Goal: Communication & Community: Participate in discussion

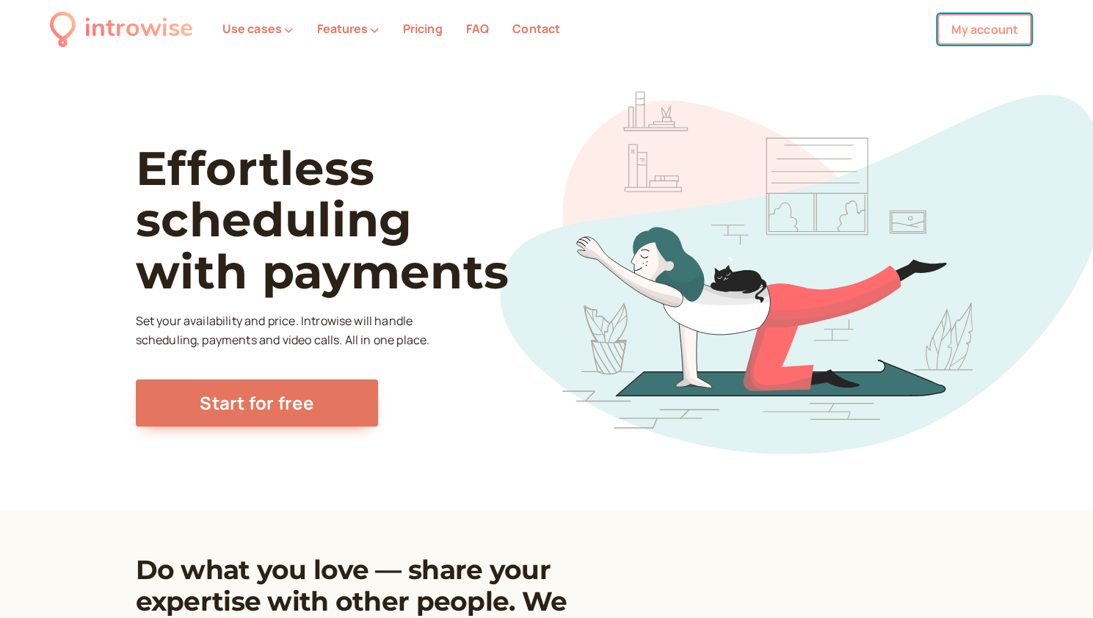
click at [989, 30] on link "My account" at bounding box center [984, 29] width 94 height 31
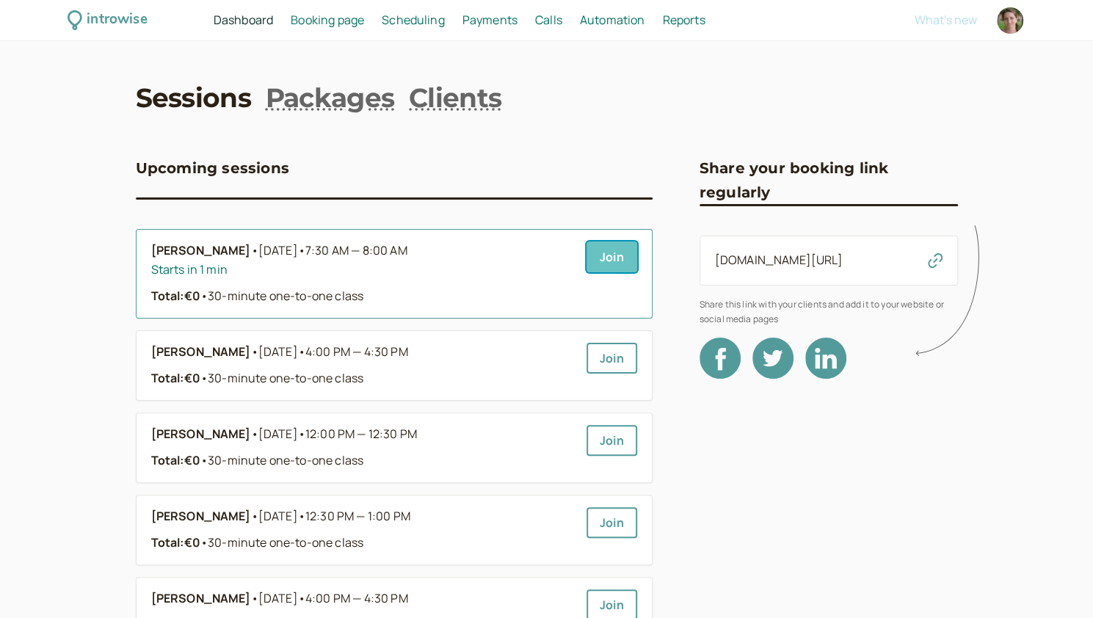
click at [611, 261] on link "Join" at bounding box center [612, 257] width 51 height 31
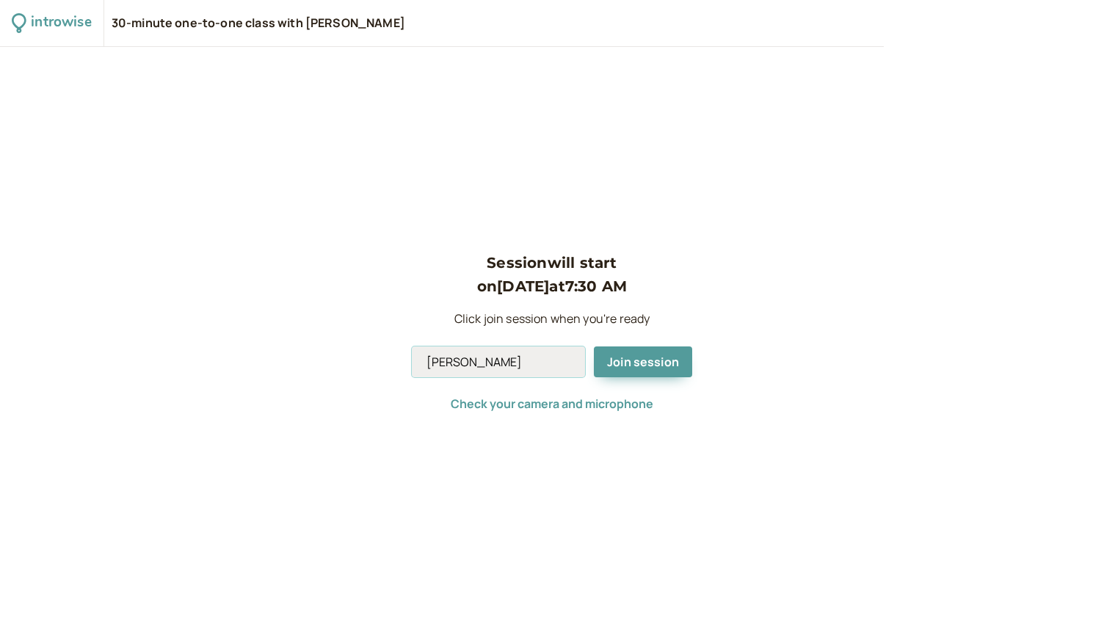
click at [490, 371] on input "[PERSON_NAME]" at bounding box center [498, 362] width 173 height 31
click at [507, 362] on input "[PERSON_NAME]" at bounding box center [498, 362] width 173 height 31
type input "Andromeda"
click at [645, 370] on button "Join session" at bounding box center [643, 362] width 98 height 31
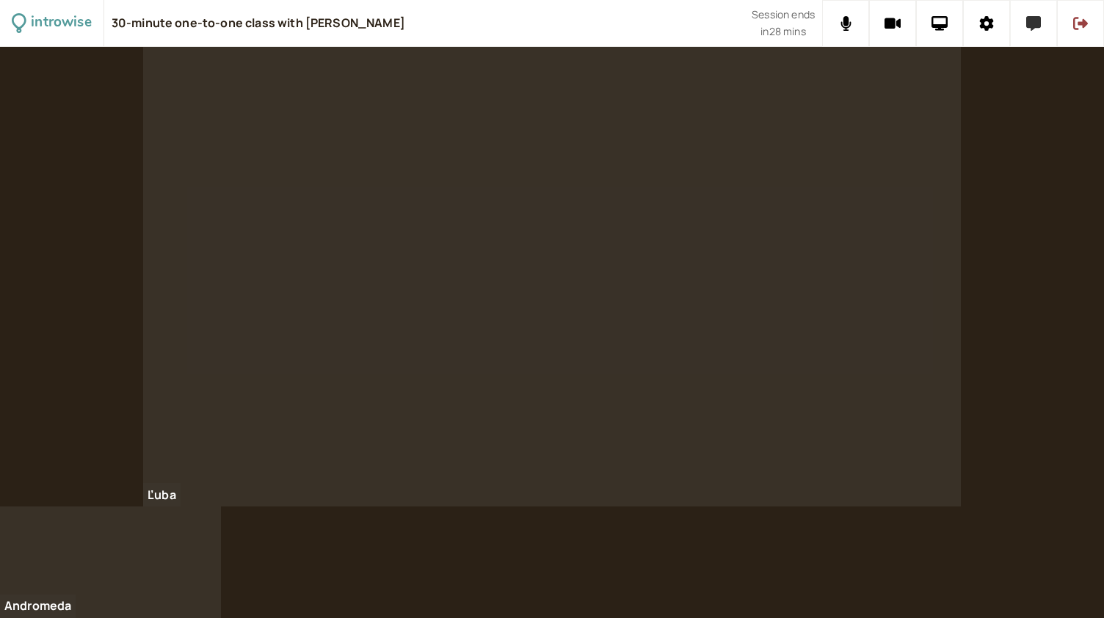
click at [1034, 23] on icon at bounding box center [1033, 23] width 15 height 15
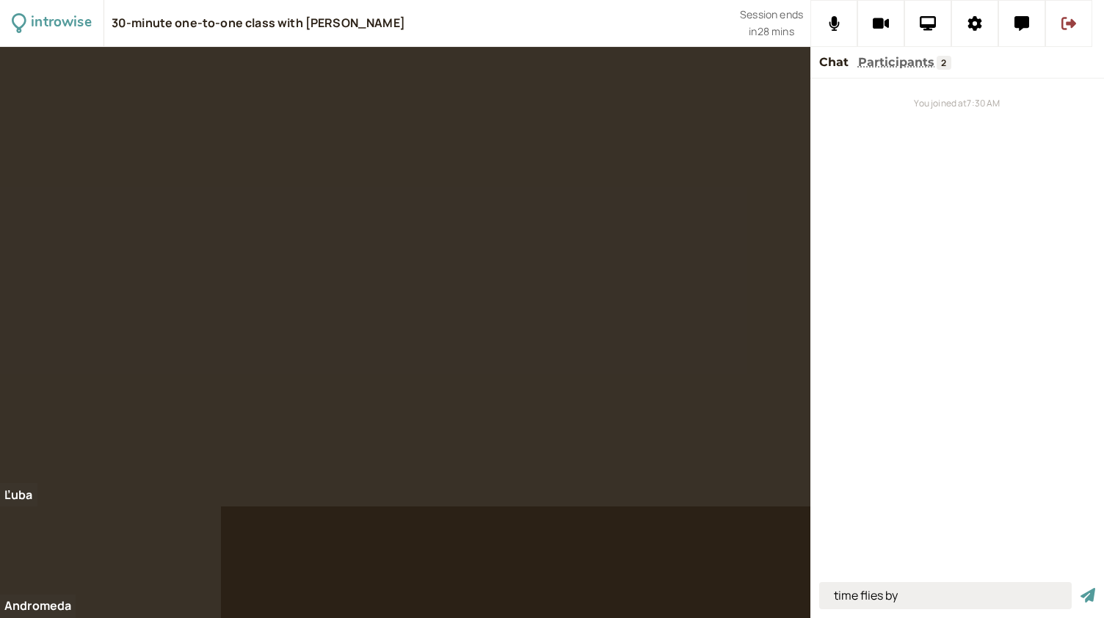
type input "time flies by"
click at [1081, 588] on button "submit" at bounding box center [1088, 595] width 15 height 15
type input "by = pa"
click at [1081, 588] on button "submit" at bounding box center [1088, 595] width 15 height 15
type input "pass"
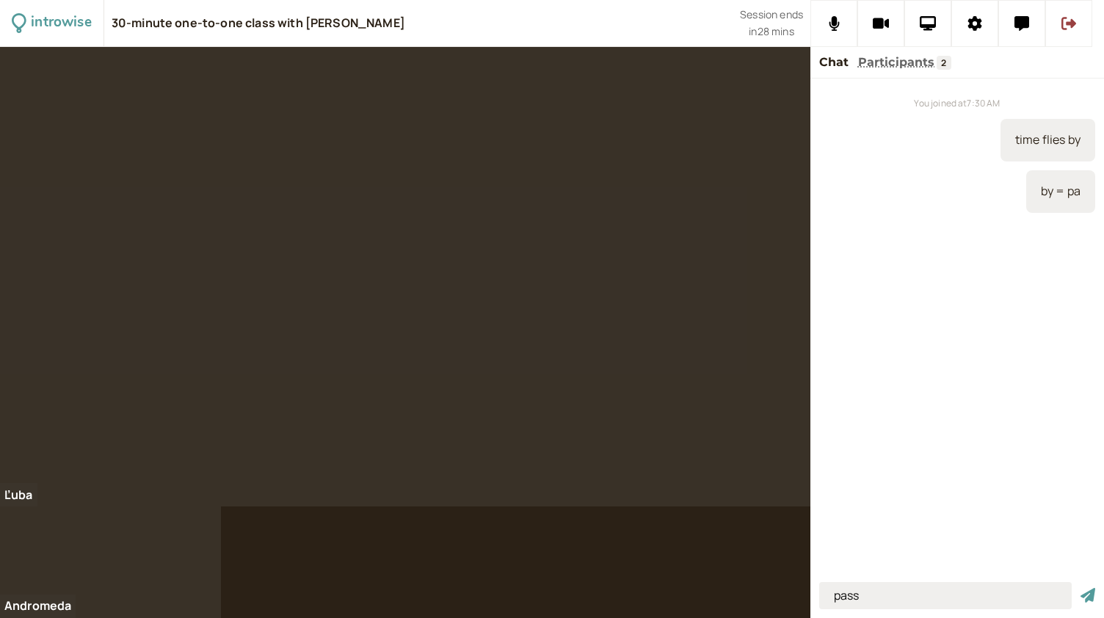
click at [1081, 588] on button "submit" at bounding box center [1088, 595] width 15 height 15
type input "I'm snowed under"
click at [1081, 588] on button "submit" at bounding box center [1088, 595] width 15 height 15
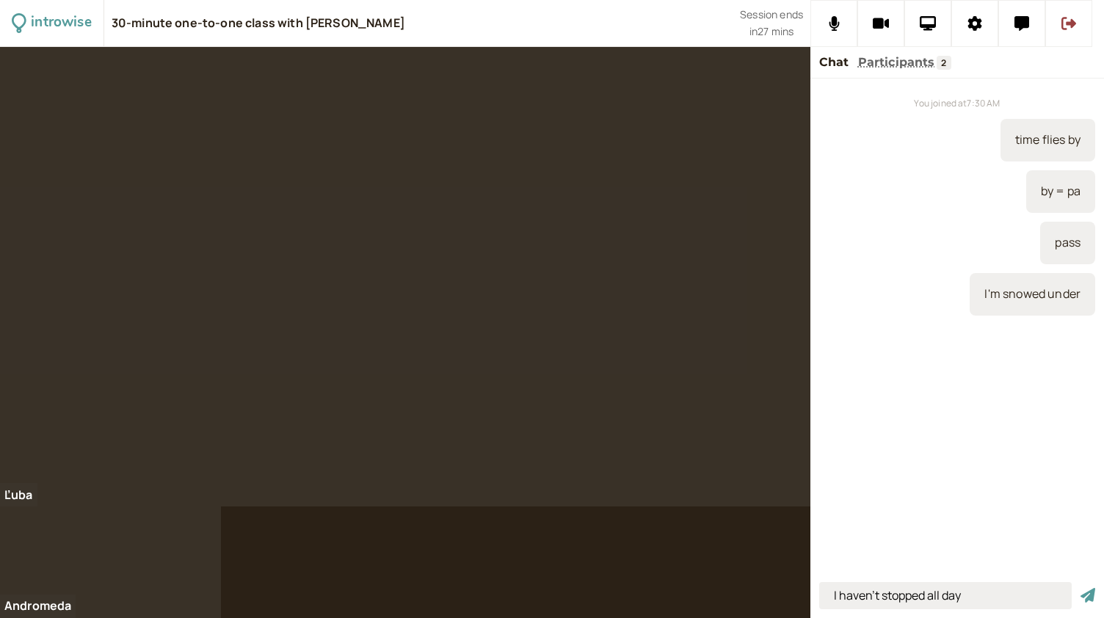
type input "I haven't stopped all day"
click at [1081, 588] on button "submit" at bounding box center [1088, 595] width 15 height 15
type input "to see far into the distance"
click at [1081, 588] on button "submit" at bounding box center [1088, 595] width 15 height 15
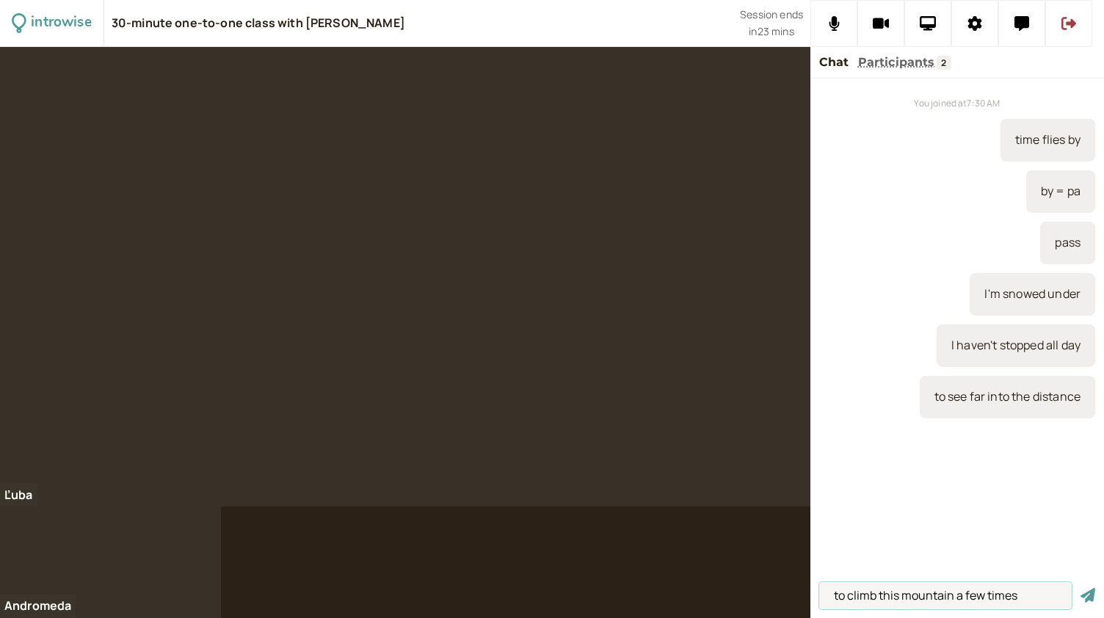
type input "to climb this mountain a few times"
click at [1081, 588] on button "submit" at bounding box center [1088, 595] width 15 height 15
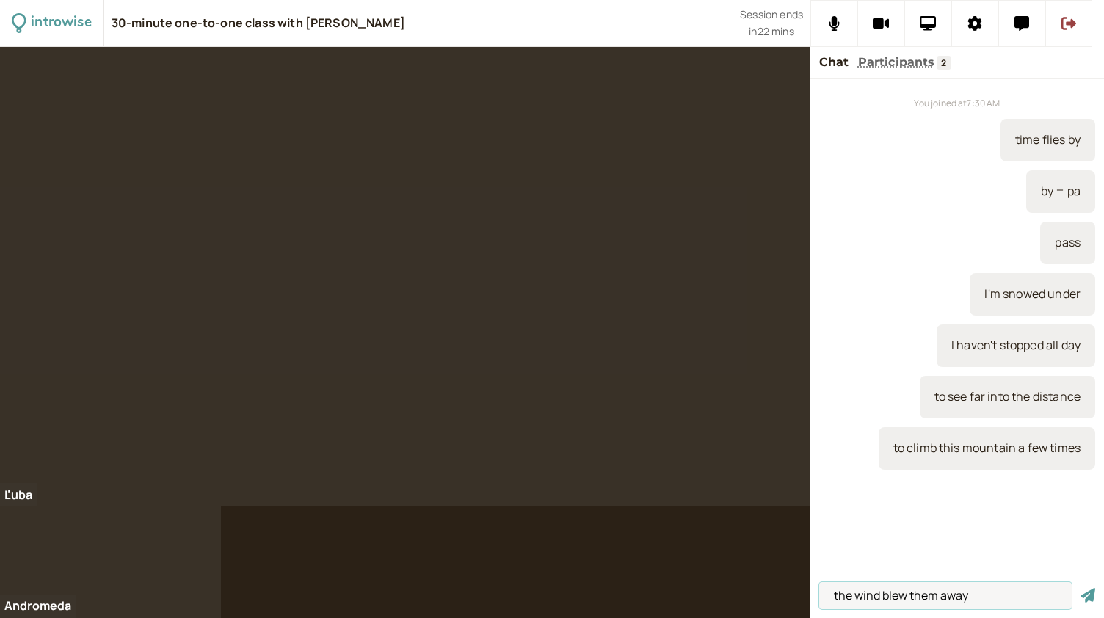
type input "the wind blew them away"
click at [1081, 588] on button "submit" at bounding box center [1088, 595] width 15 height 15
type input "he said that..."
click at [1081, 588] on button "submit" at bounding box center [1088, 595] width 15 height 15
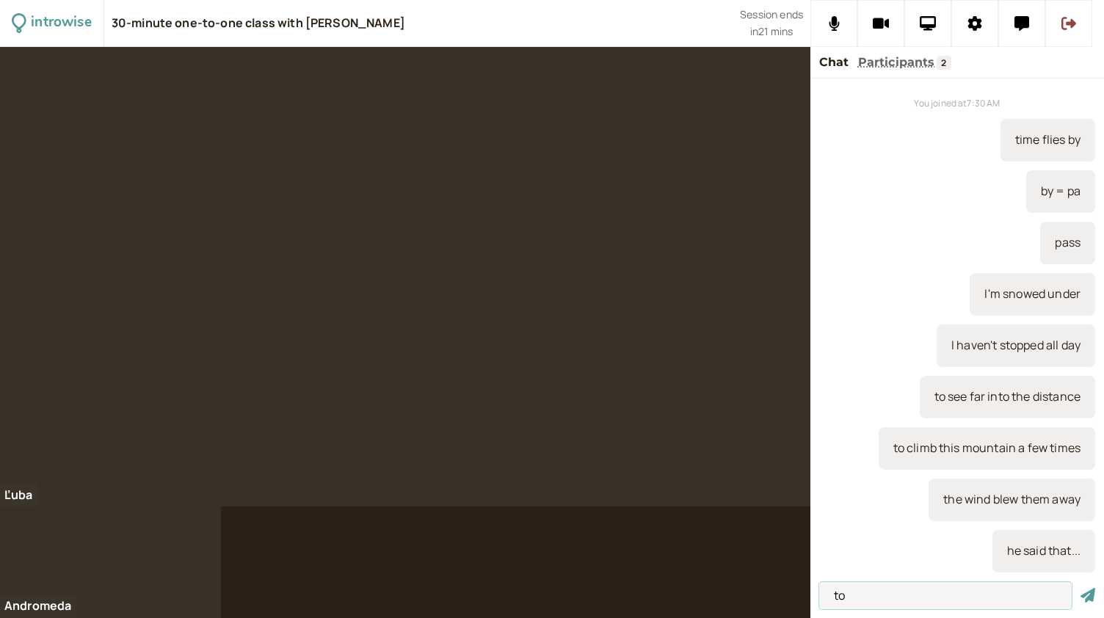
scroll to position [75, 0]
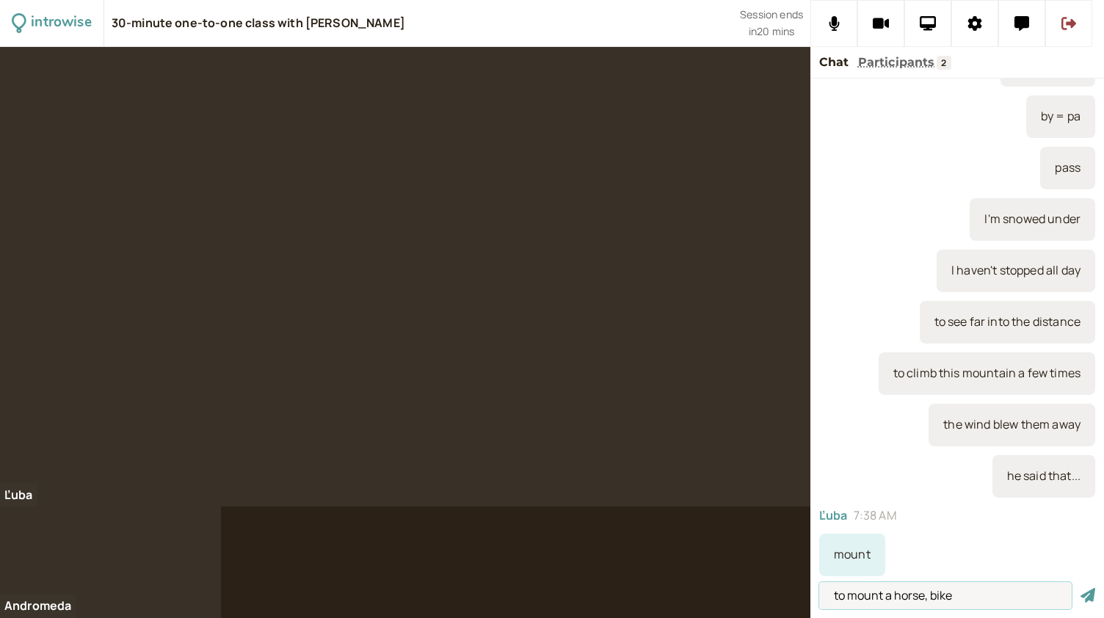
type input "to mount a horse, bike"
click at [1081, 588] on button "submit" at bounding box center [1088, 595] width 15 height 15
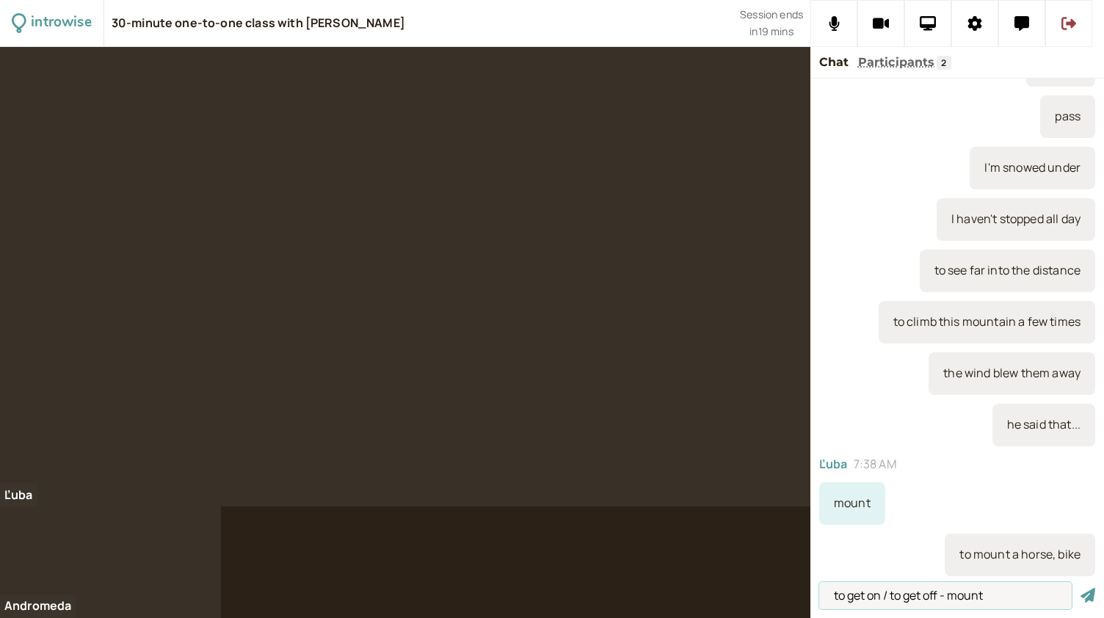
type input "to get on / to get off - mount"
click at [1081, 588] on button "submit" at bounding box center [1088, 595] width 15 height 15
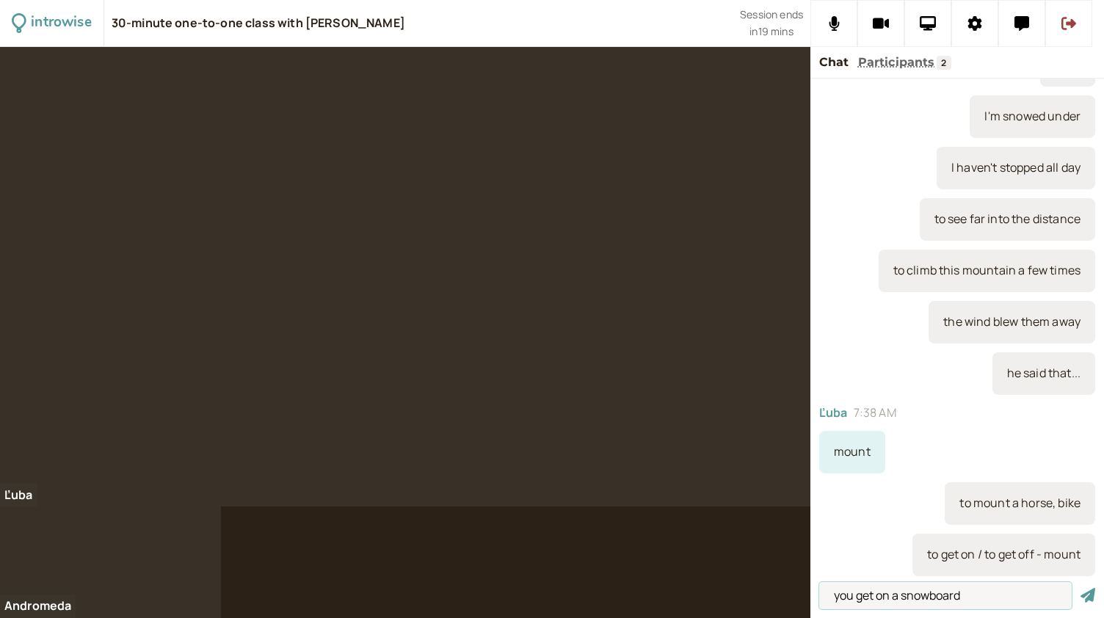
type input "you get on a snowboard"
click at [1081, 588] on button "submit" at bounding box center [1088, 595] width 15 height 15
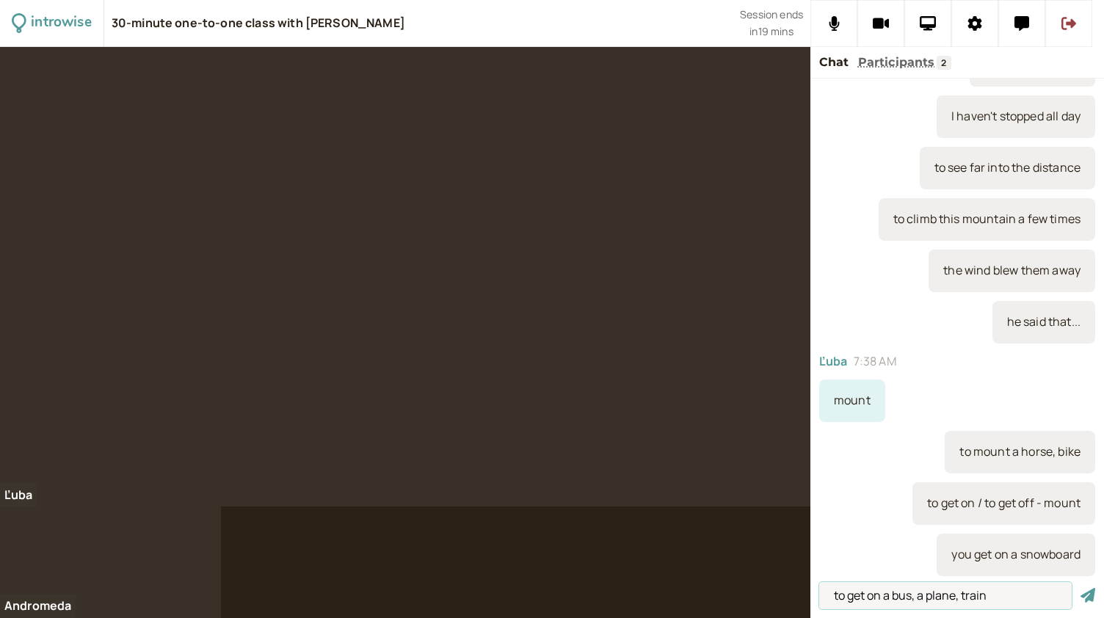
type input "to get on a bus, a plane, train"
click at [1081, 588] on button "submit" at bounding box center [1088, 595] width 15 height 15
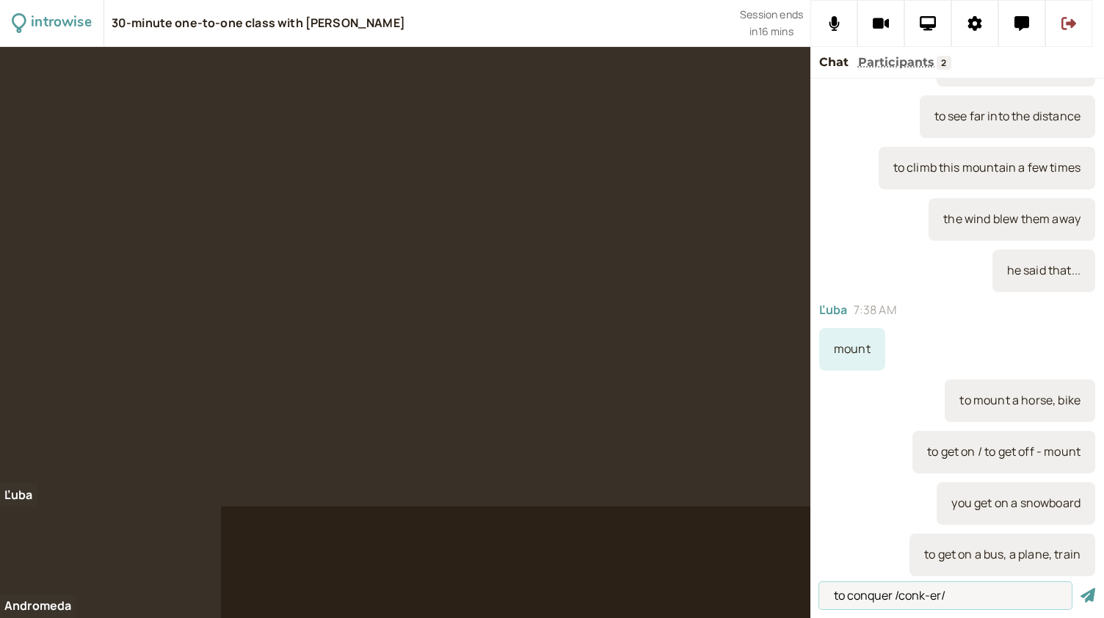
type input "to conquer /conk-er/"
click at [1081, 588] on button "submit" at bounding box center [1088, 595] width 15 height 15
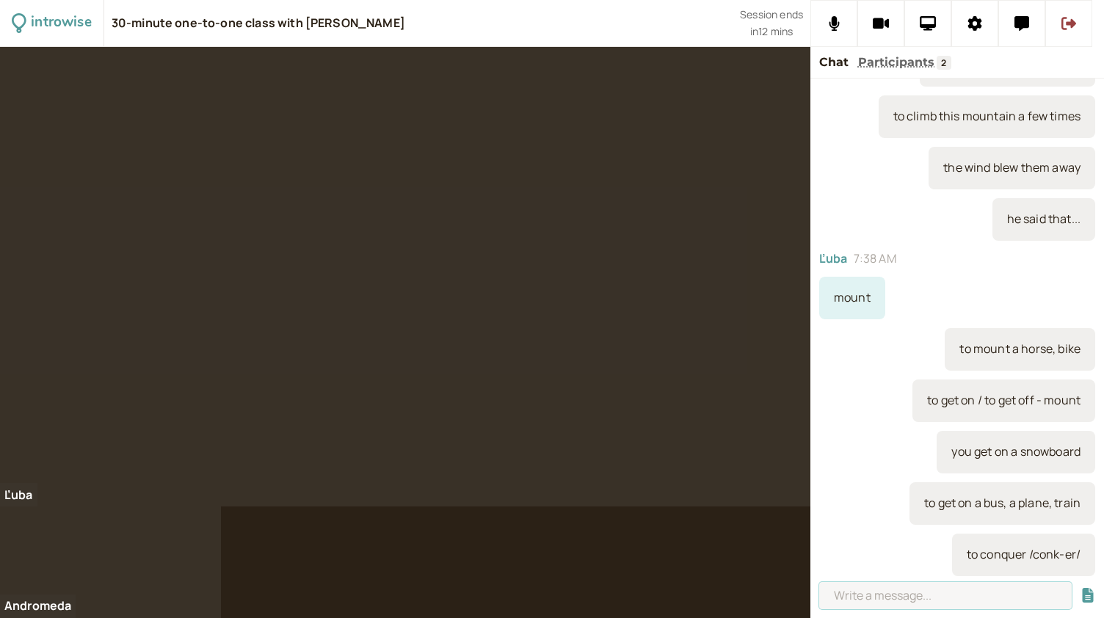
scroll to position [772, 0]
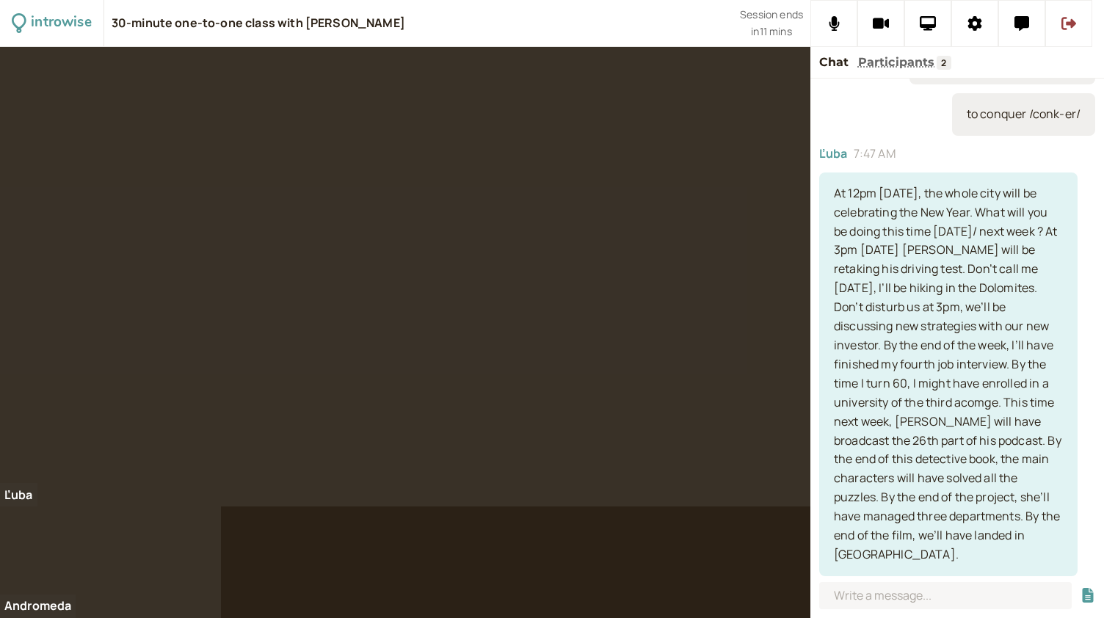
click at [844, 421] on div "At 12pm [DATE], the whole city will be celebrating the New Year. What will you …" at bounding box center [948, 375] width 258 height 404
click at [914, 592] on input at bounding box center [945, 595] width 253 height 27
type input "if"
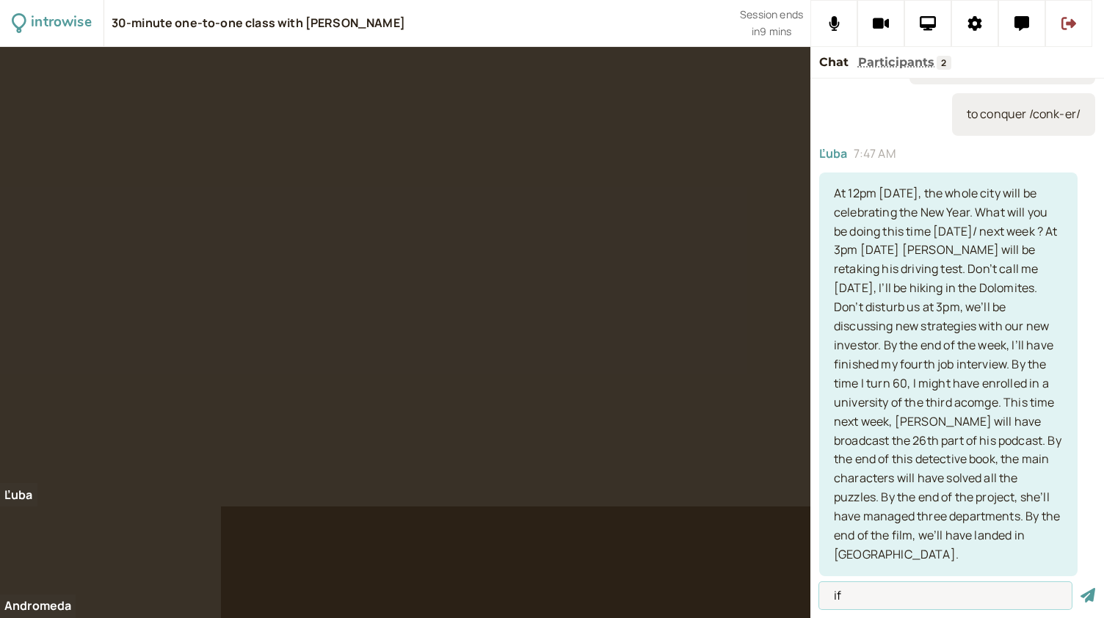
click at [1081, 588] on button "submit" at bounding box center [1088, 595] width 15 height 15
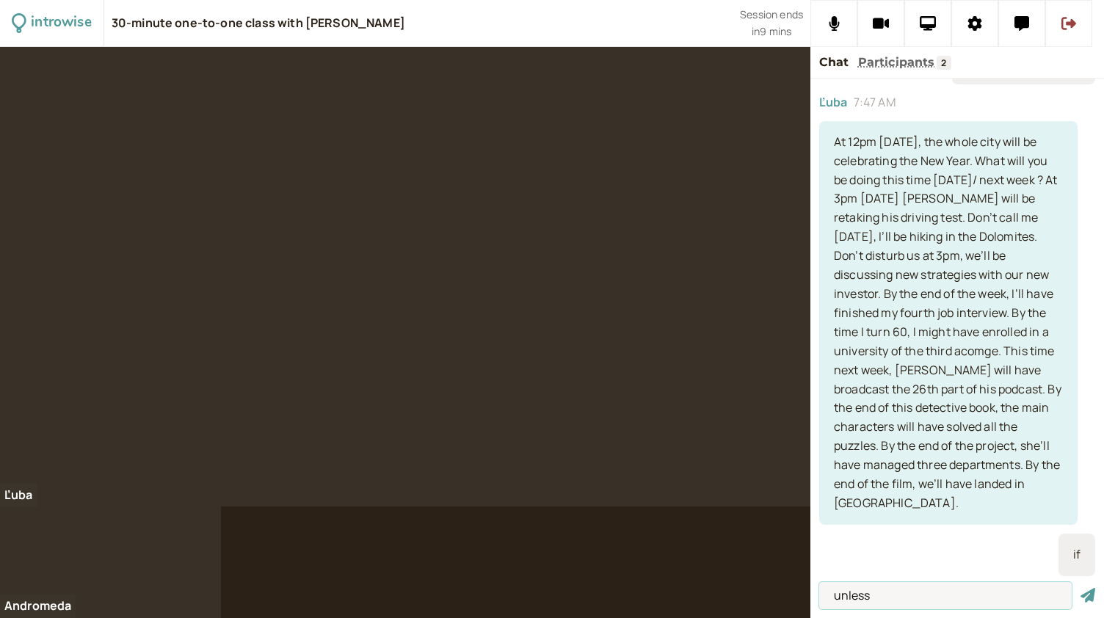
type input "unless"
click at [1081, 588] on button "submit" at bounding box center [1088, 595] width 15 height 15
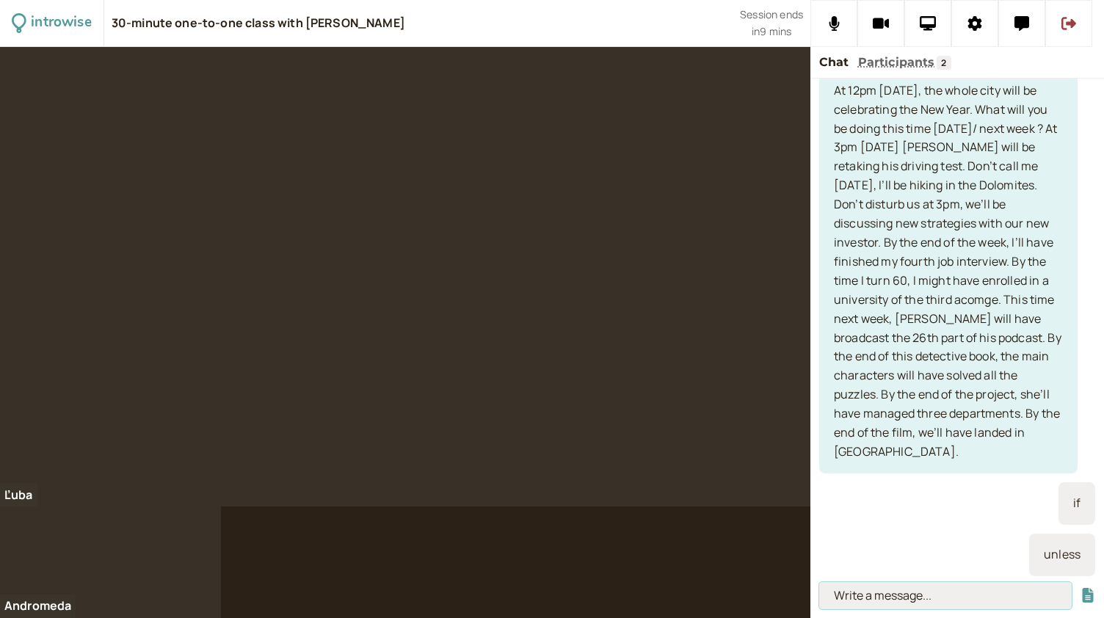
click at [871, 594] on input at bounding box center [945, 595] width 253 height 27
paste input "won't/wouldn't + infinitive + unless + present/past"
type input "won't/wouldn't + infinitive + unless + present/past"
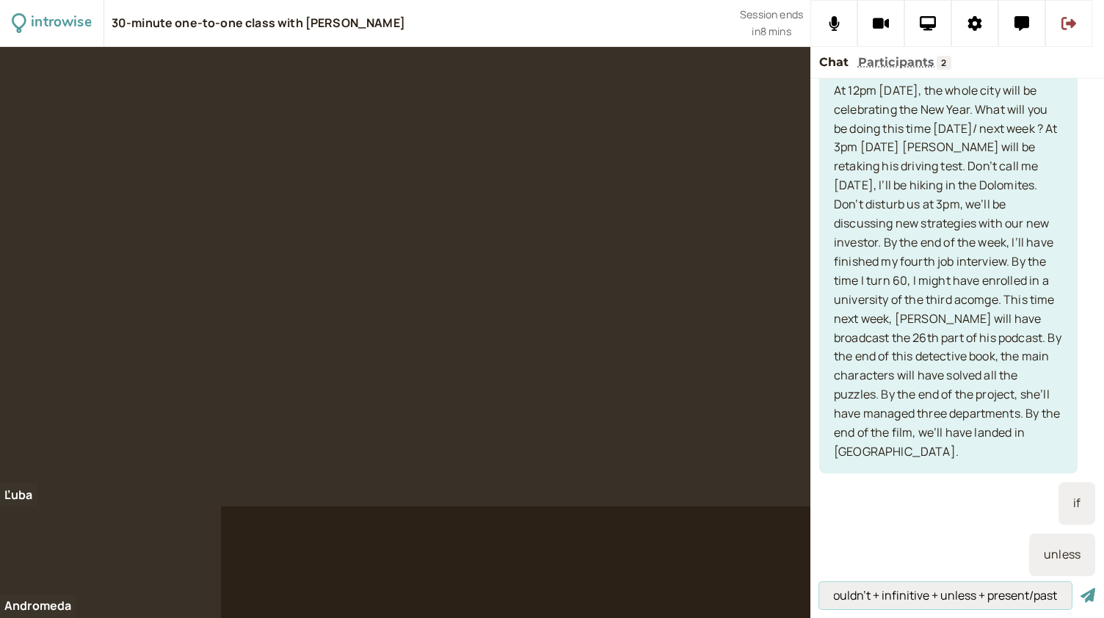
click at [1081, 588] on button "submit" at bounding box center [1088, 595] width 15 height 15
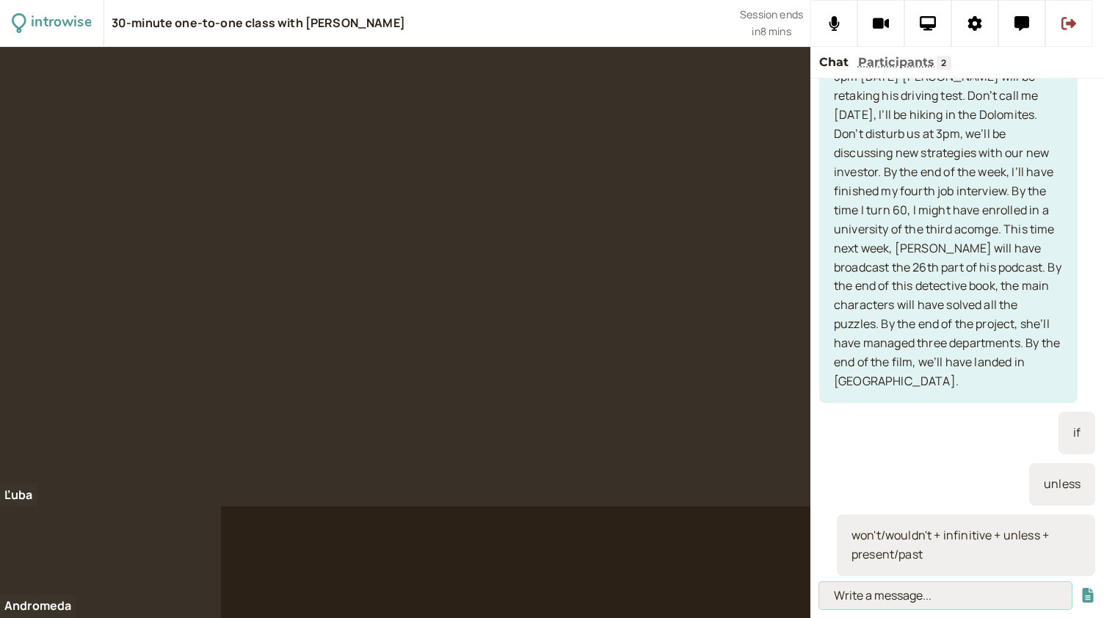
paste input "I won't finish this by [DATE] unless you give me the information"
type input "I won't finish this by [DATE] unless you give me the information"
click at [1081, 588] on button "submit" at bounding box center [1088, 595] width 15 height 15
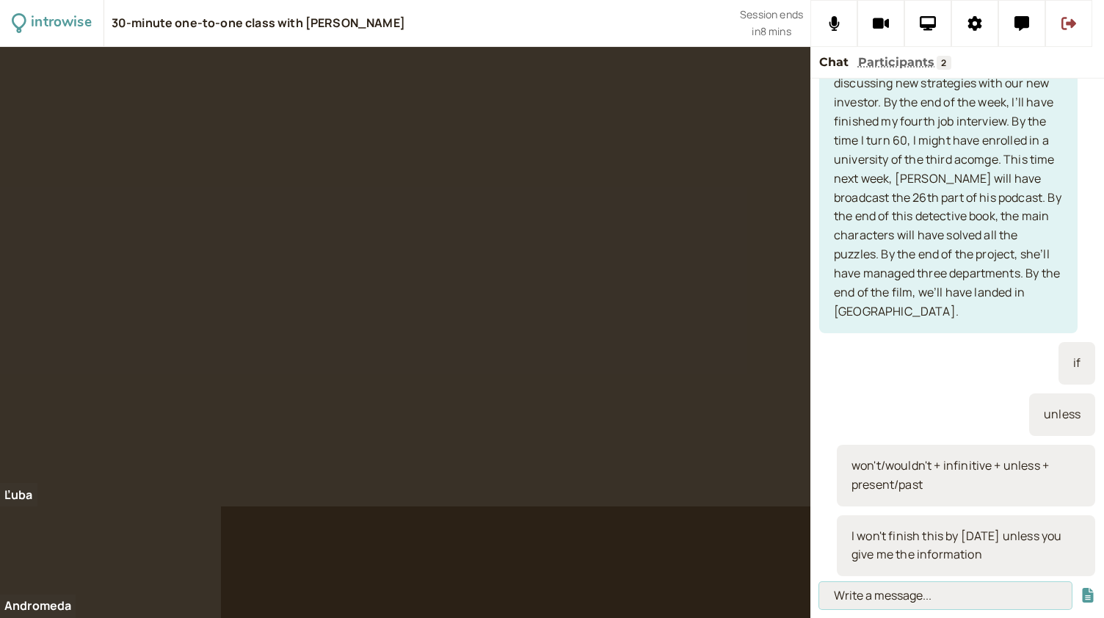
scroll to position [0, 0]
click at [878, 606] on input at bounding box center [945, 595] width 253 height 27
paste input "o We won’t arrive on time…"
type input "o We won’t arrive on time…"
click at [1081, 588] on button "submit" at bounding box center [1088, 595] width 15 height 15
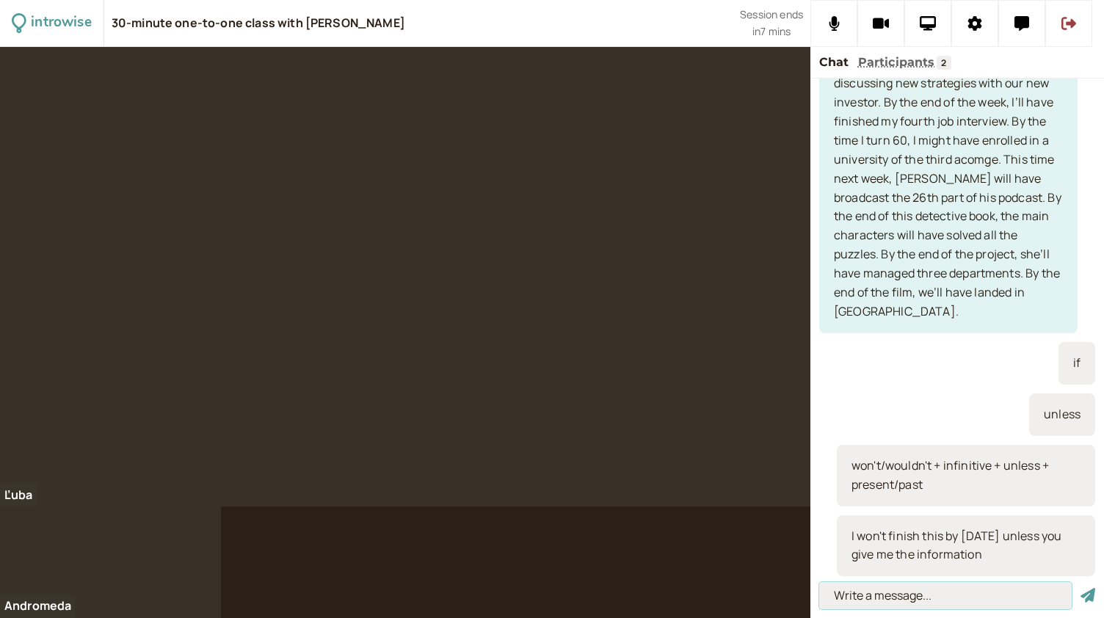
scroll to position [1067, 0]
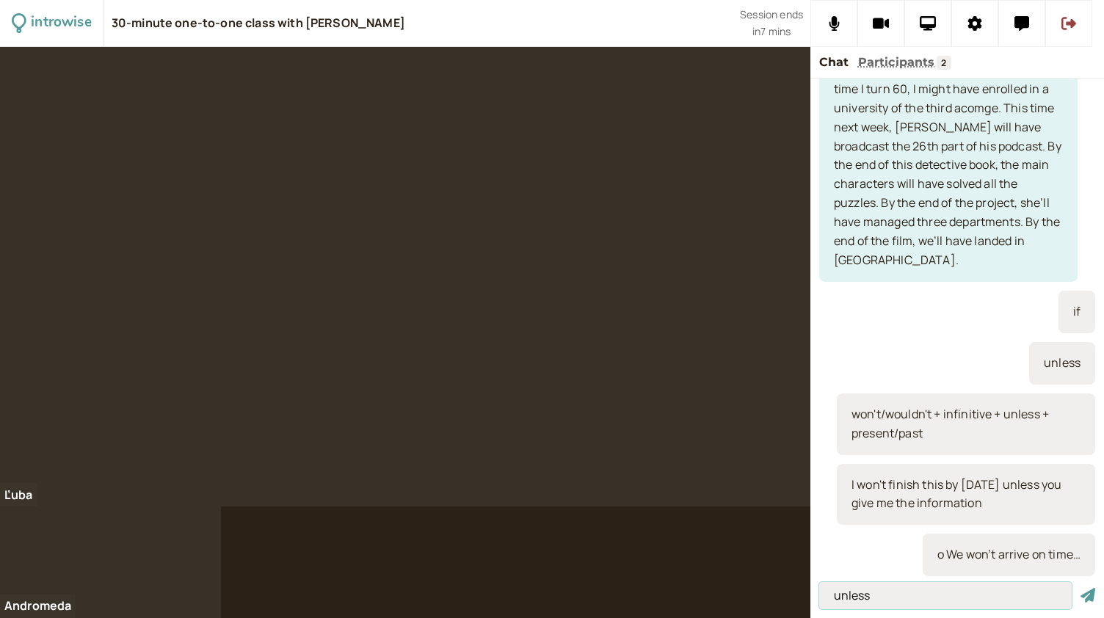
click at [903, 603] on input "unless" at bounding box center [945, 595] width 253 height 27
type input "unless we take a taxu"
click at [1081, 588] on button "submit" at bounding box center [1088, 595] width 15 height 15
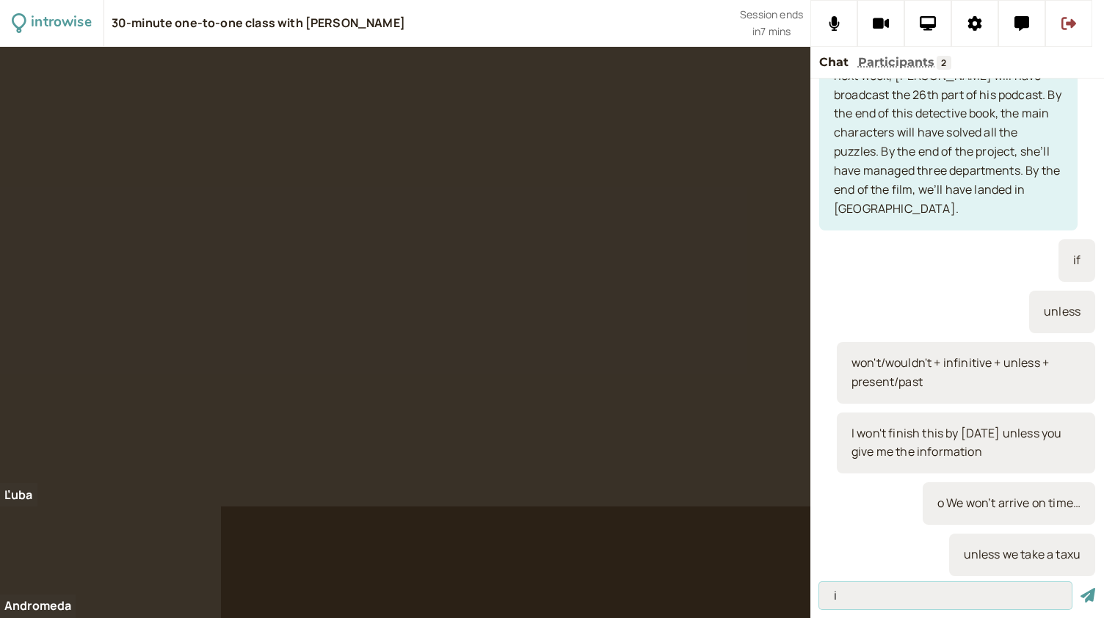
type input "i"
click at [1081, 588] on button "submit" at bounding box center [1088, 595] width 15 height 15
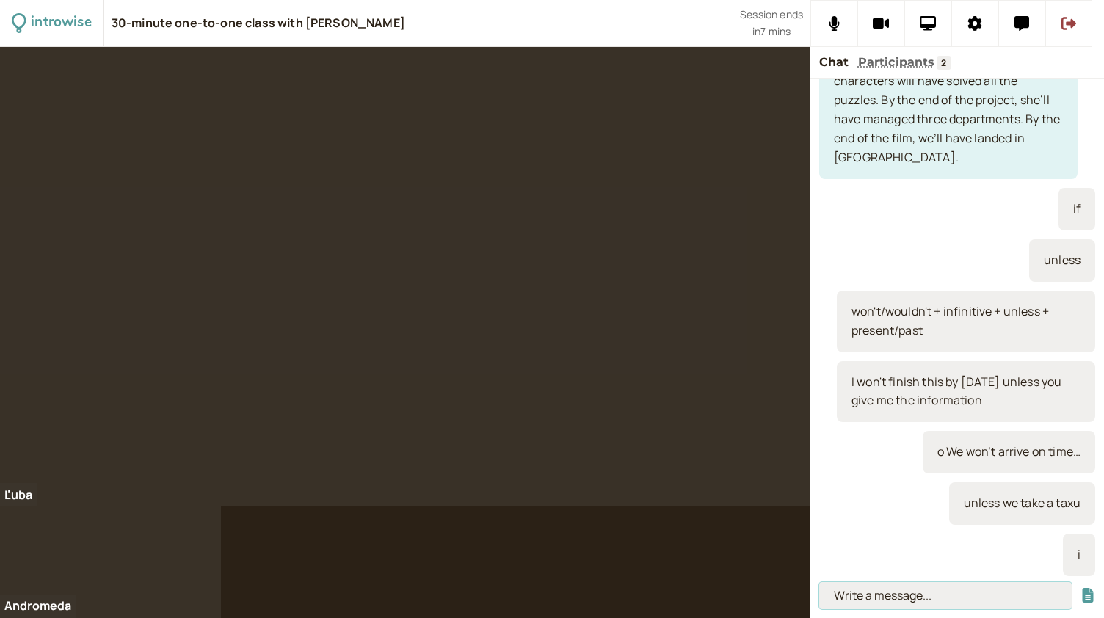
paste input "o He wouldn’t join the army…"
type input "o He wouldn’t join the army…"
click at [1081, 588] on button "submit" at bounding box center [1088, 595] width 15 height 15
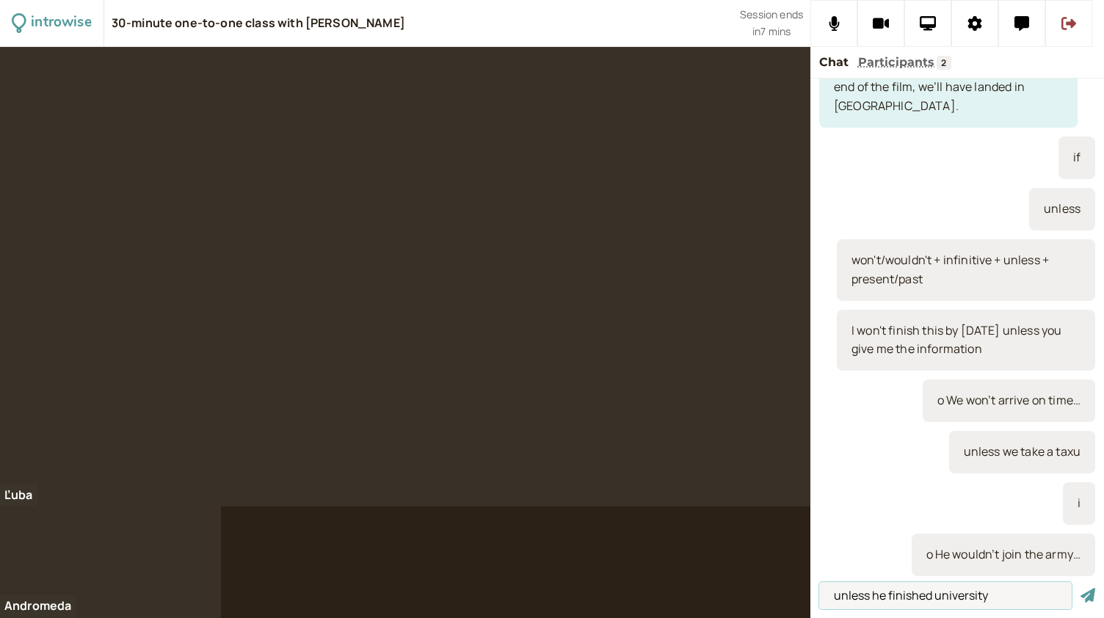
type input "unless he finished university"
click at [1081, 588] on button "submit" at bounding box center [1088, 595] width 15 height 15
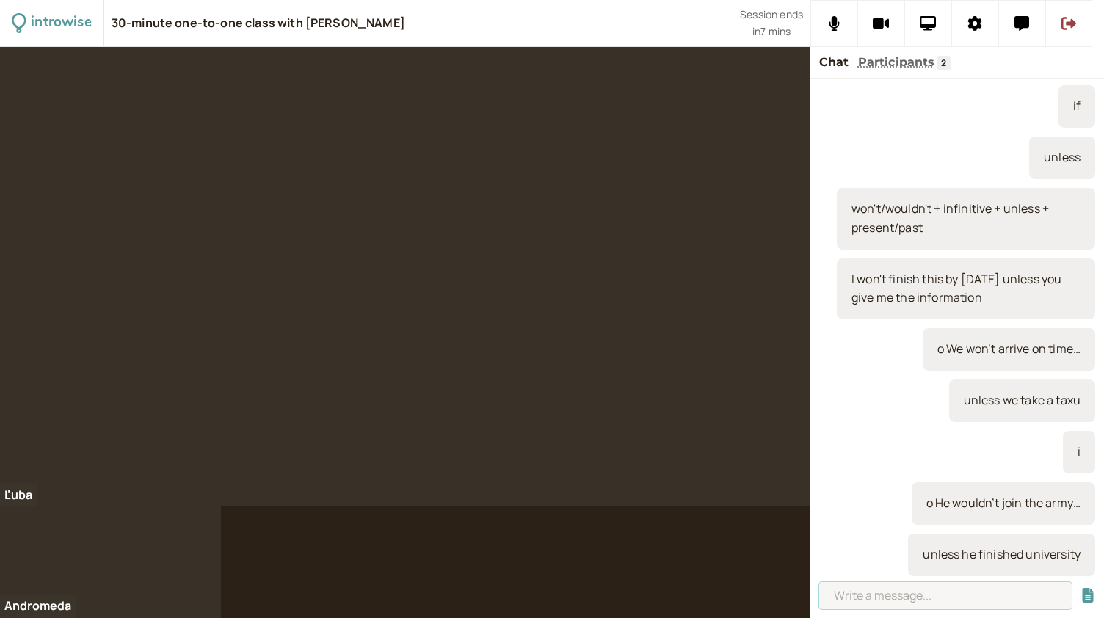
paste input "o He wouldn’t accept the job…"
type input "o He wouldn’t accept the job…"
click at [1081, 588] on button "submit" at bounding box center [1088, 595] width 15 height 15
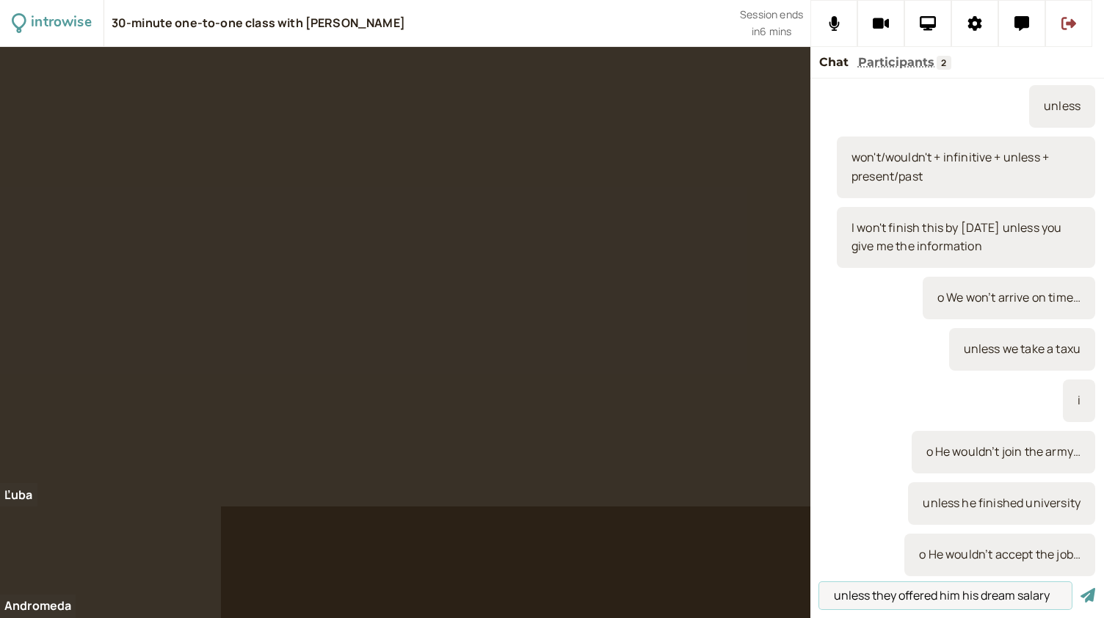
type input "unless they offered him his dream salary"
click at [1081, 588] on button "submit" at bounding box center [1088, 595] width 15 height 15
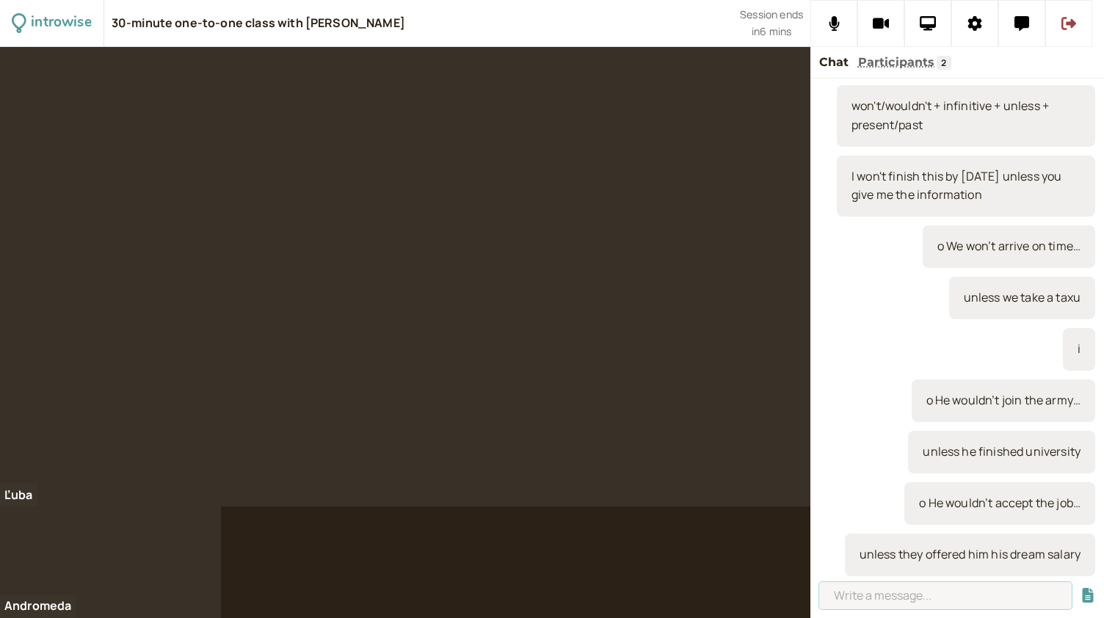
paste input "o Petrol prices won't decrease.."
type input "o Petrol prices won't decrease.."
click at [1081, 588] on button "submit" at bounding box center [1088, 595] width 15 height 15
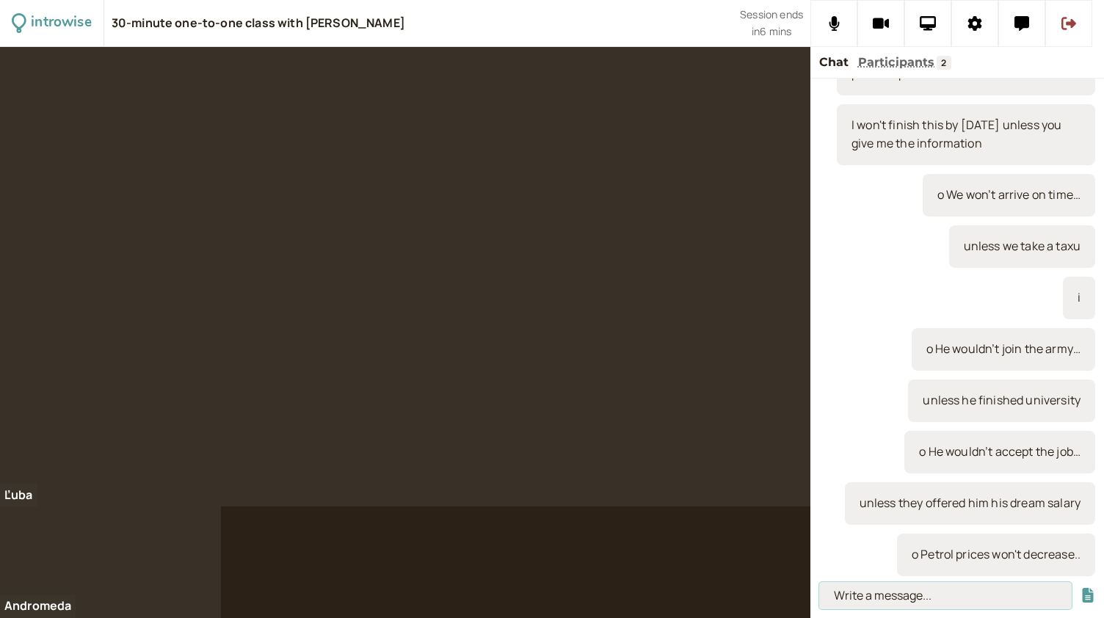
click at [858, 601] on input at bounding box center [945, 595] width 253 height 27
type input "unless they solve the Ukraine conflict"
click at [1081, 588] on button "submit" at bounding box center [1088, 595] width 15 height 15
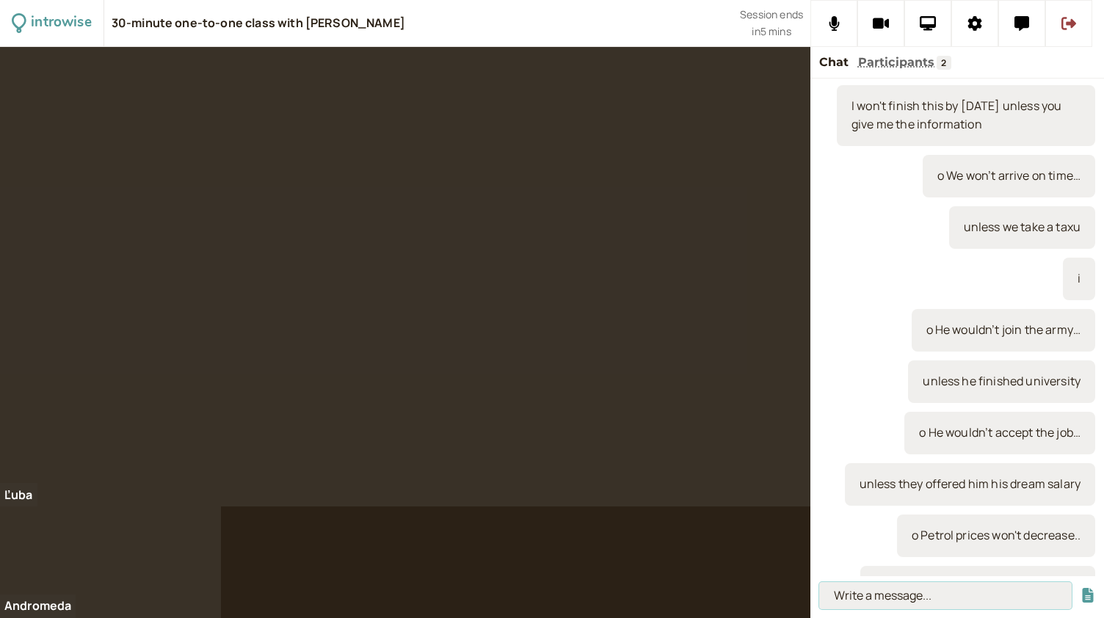
scroll to position [1497, 0]
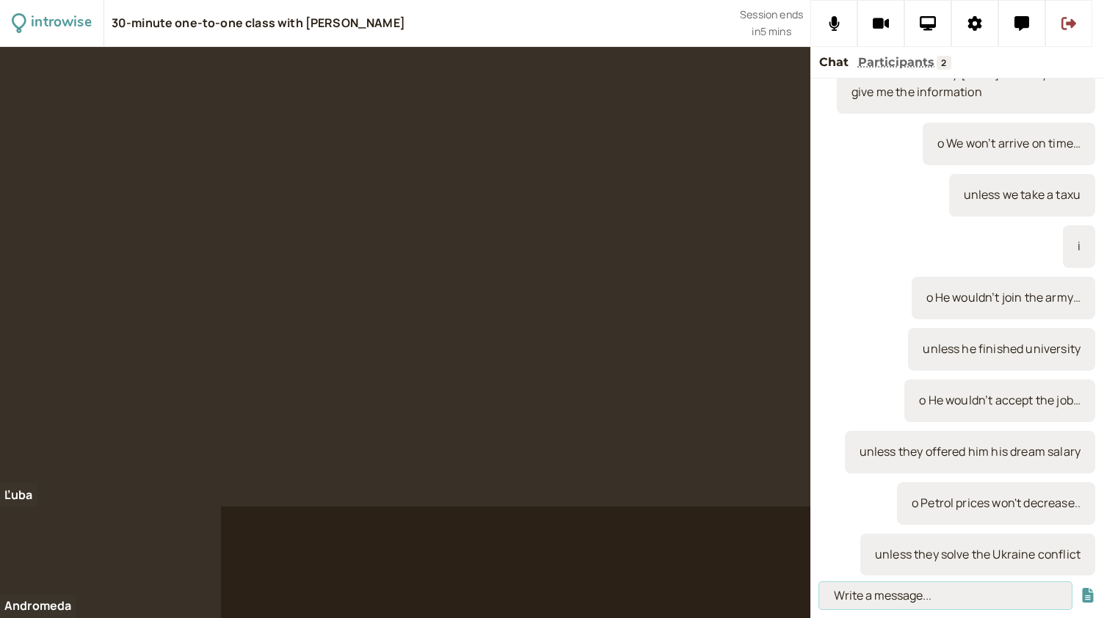
paste input "o We couldn’t work with that company…"
type input "o We couldn’t work with that company…"
click at [1081, 588] on button "submit" at bounding box center [1088, 595] width 15 height 15
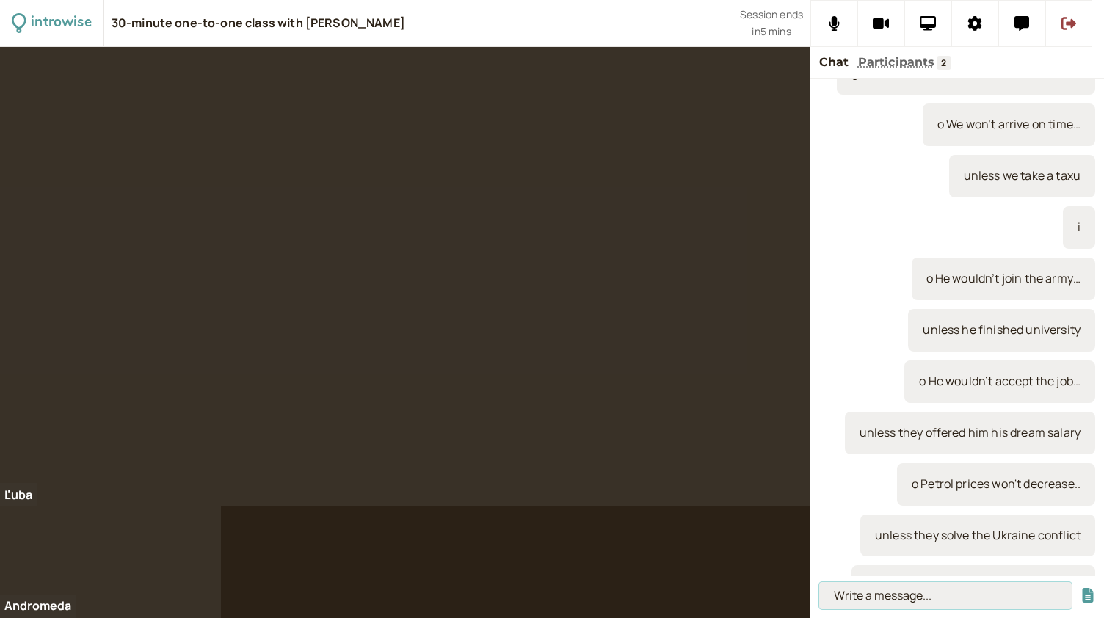
scroll to position [1548, 0]
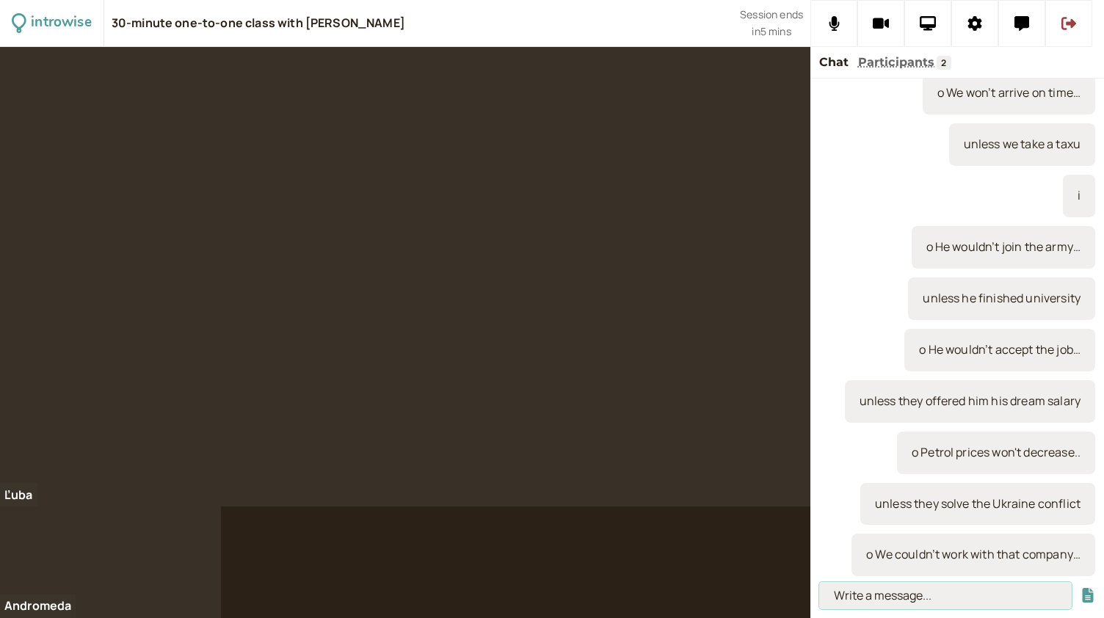
click at [905, 593] on input at bounding box center [945, 595] width 253 height 27
type input "unless we discussed the strategies"
click at [1081, 588] on button "submit" at bounding box center [1088, 595] width 15 height 15
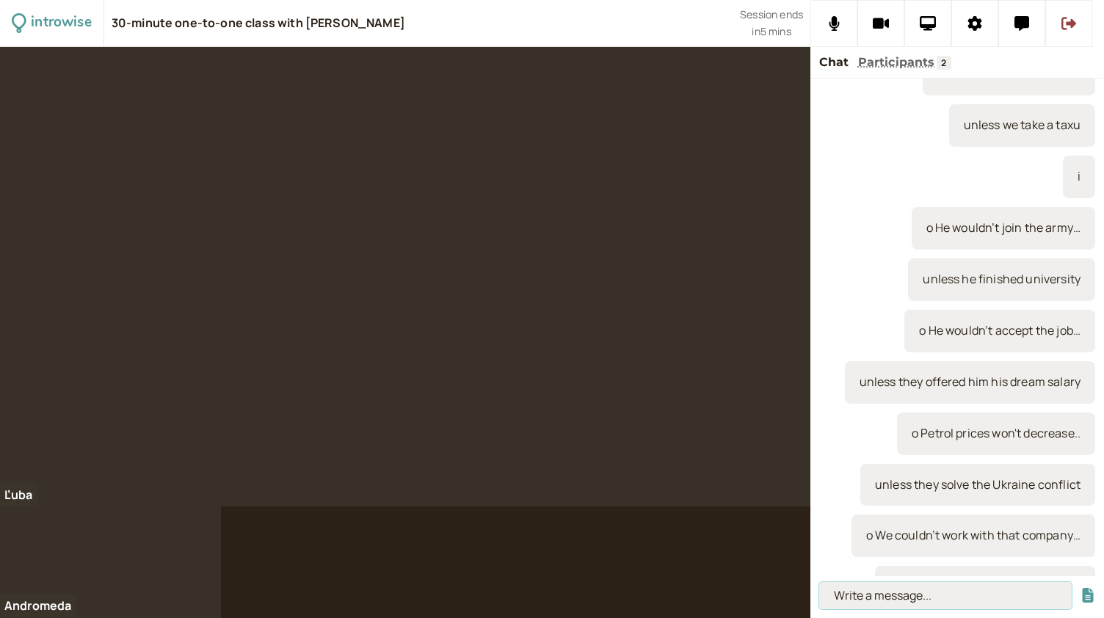
scroll to position [1599, 0]
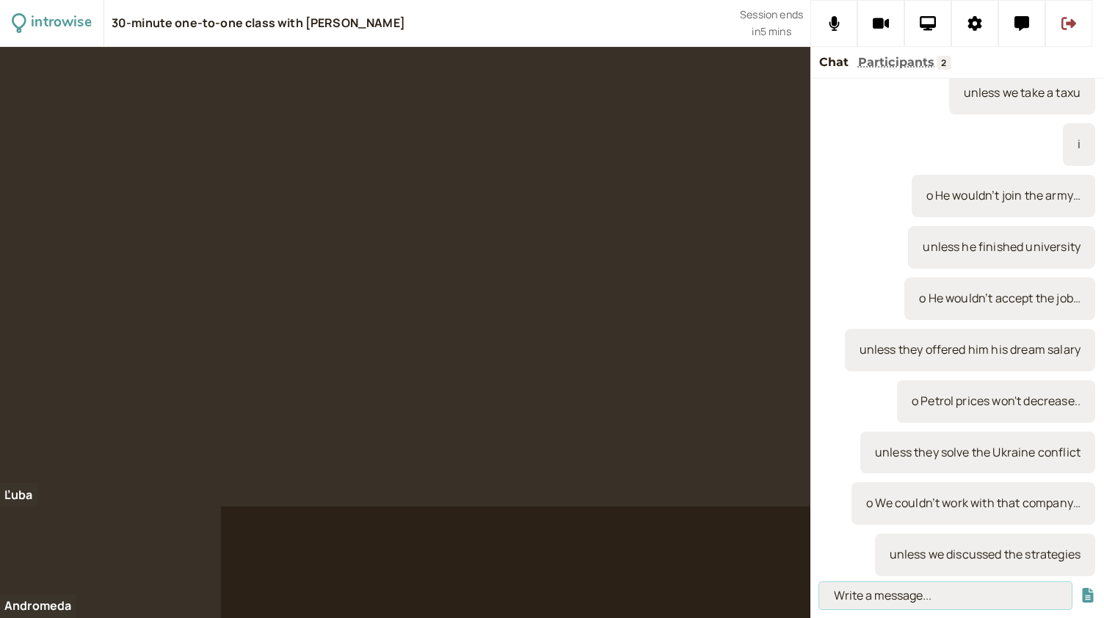
paste input "will/would + infinitive + as long as + present/past"
type input "will/would + infinitive + as long as + present/past"
click at [1081, 588] on button "submit" at bounding box center [1088, 595] width 15 height 15
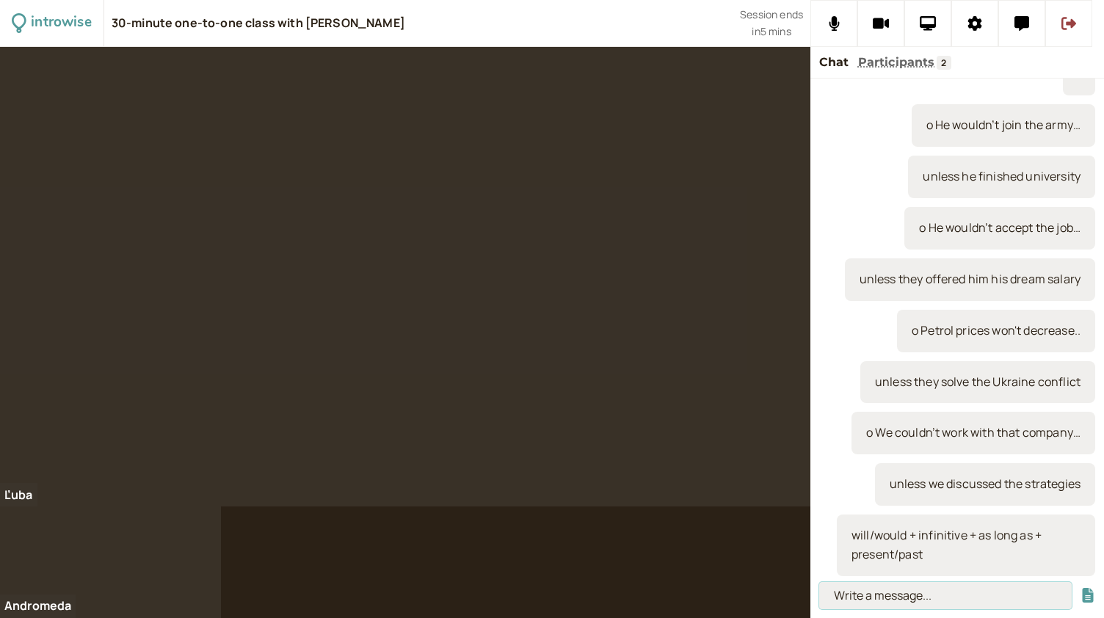
click at [849, 601] on input at bounding box center [945, 595] width 253 height 27
paste input "I will pick you up from the airport as long as I have the car"
type input "I will pick you up from the airport as long as I have the car"
click at [1081, 588] on button "submit" at bounding box center [1088, 595] width 15 height 15
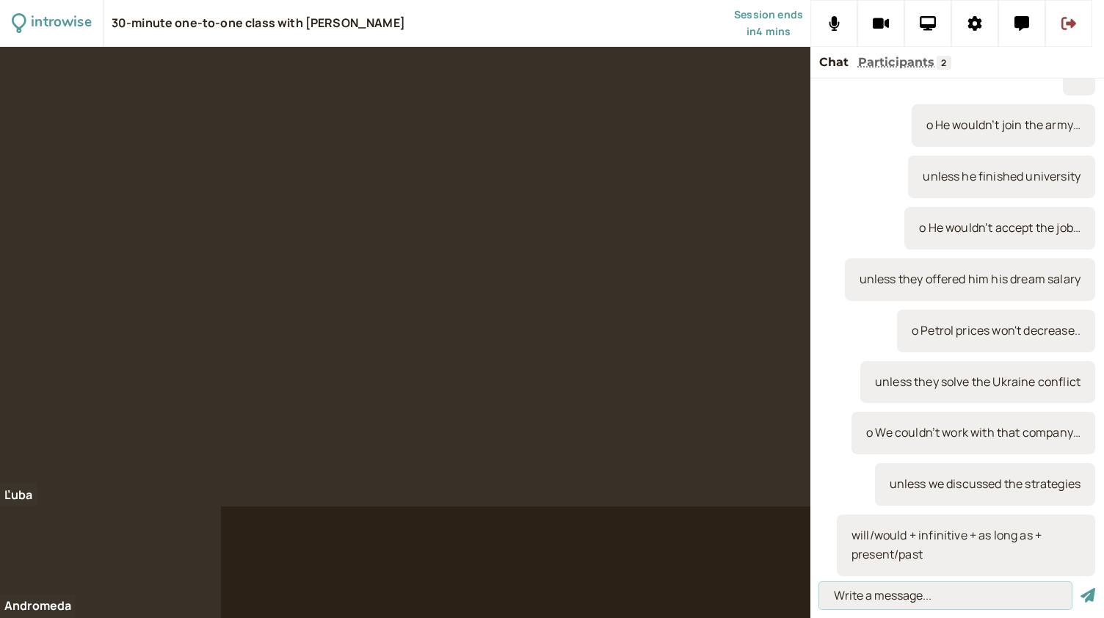
scroll to position [0, 0]
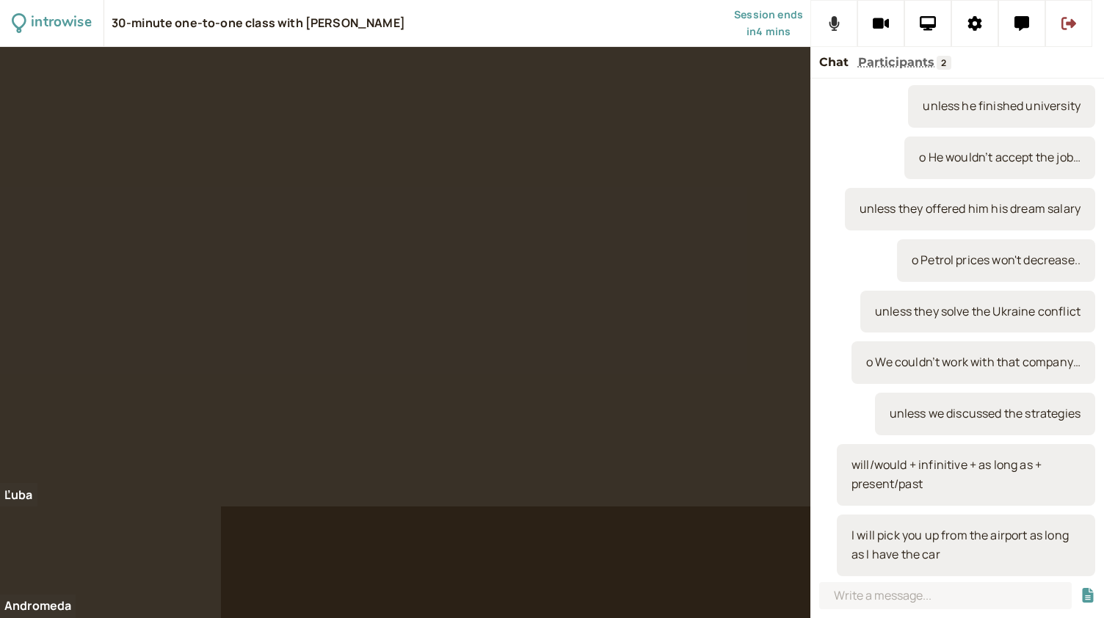
click at [820, 29] on button at bounding box center [833, 23] width 47 height 47
click at [857, 600] on input at bounding box center [945, 595] width 253 height 27
paste input "o He will retire at 65…"
type input "o He will retire at 65…"
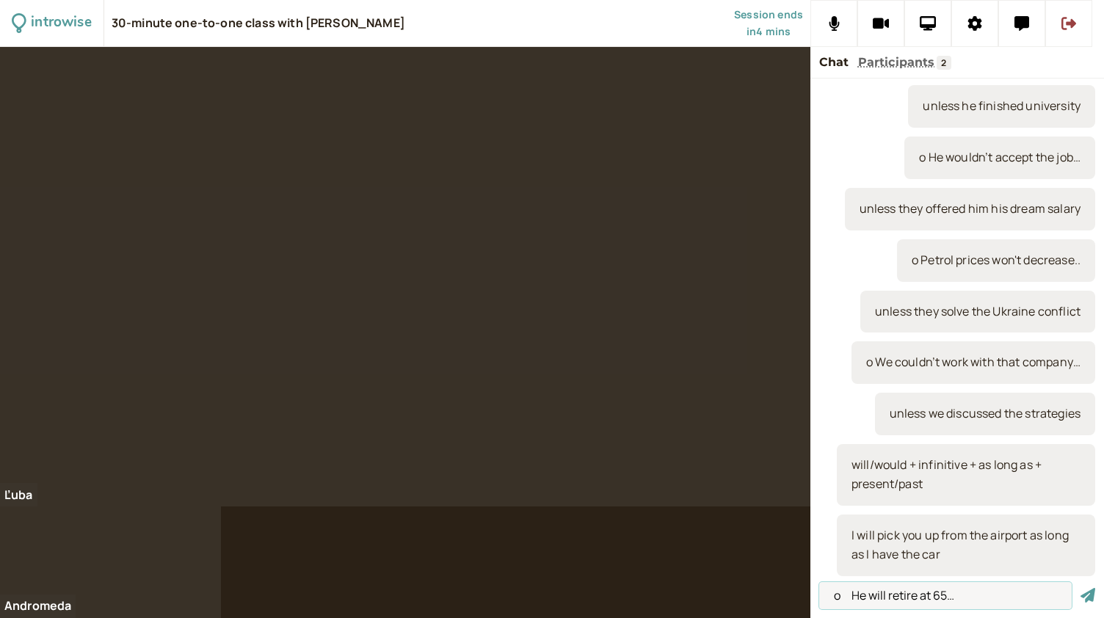
drag, startPoint x: 959, startPoint y: 597, endPoint x: 816, endPoint y: 594, distance: 143.2
click at [816, 594] on div "o He will retire at 65…" at bounding box center [957, 597] width 294 height 42
type input "she will finish the essay as long as she finishes three books"
click at [1081, 588] on button "submit" at bounding box center [1088, 595] width 15 height 15
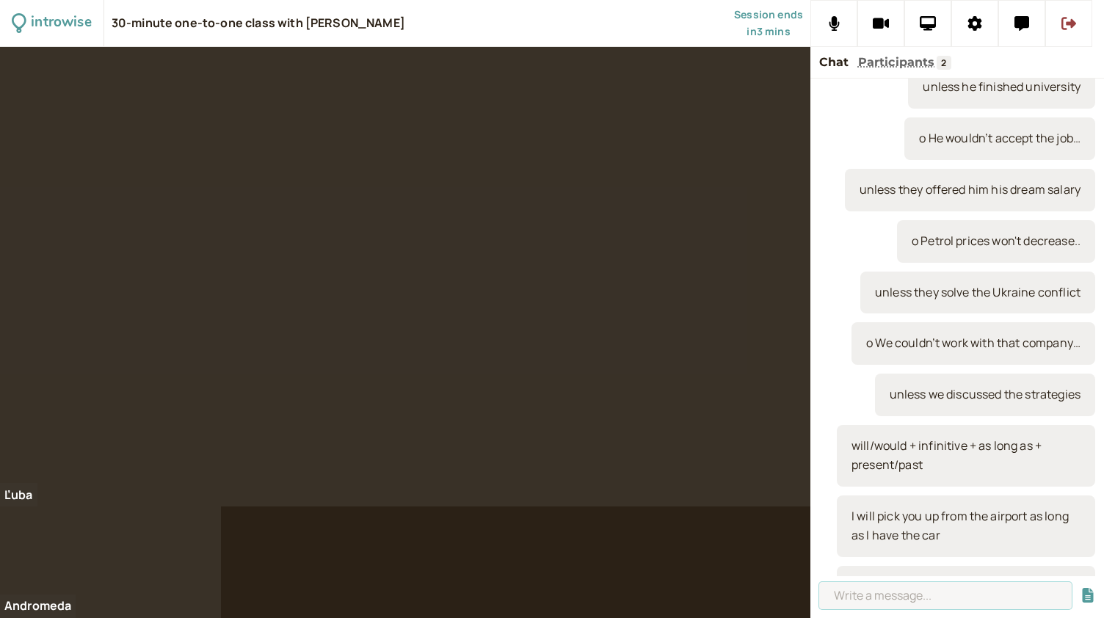
scroll to position [0, 0]
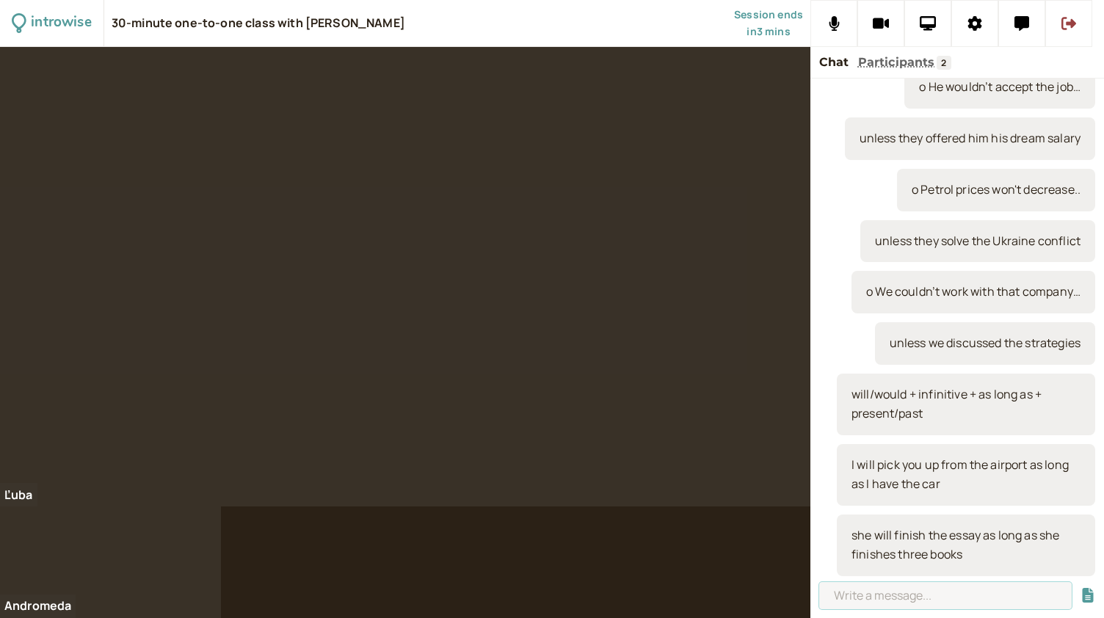
paste input "o He will retire at 65…"
type input "o He will retire at 65…"
click at [1081, 588] on button "submit" at bounding box center [1088, 595] width 15 height 15
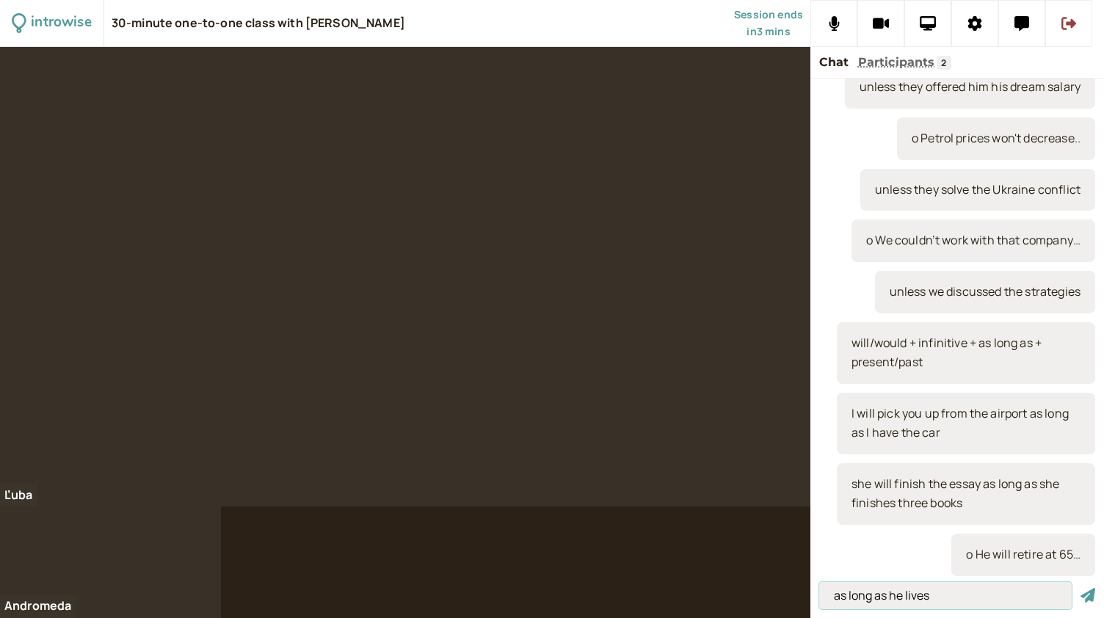
type input "as long as he lives"
click at [1081, 588] on button "submit" at bounding box center [1088, 595] width 15 height 15
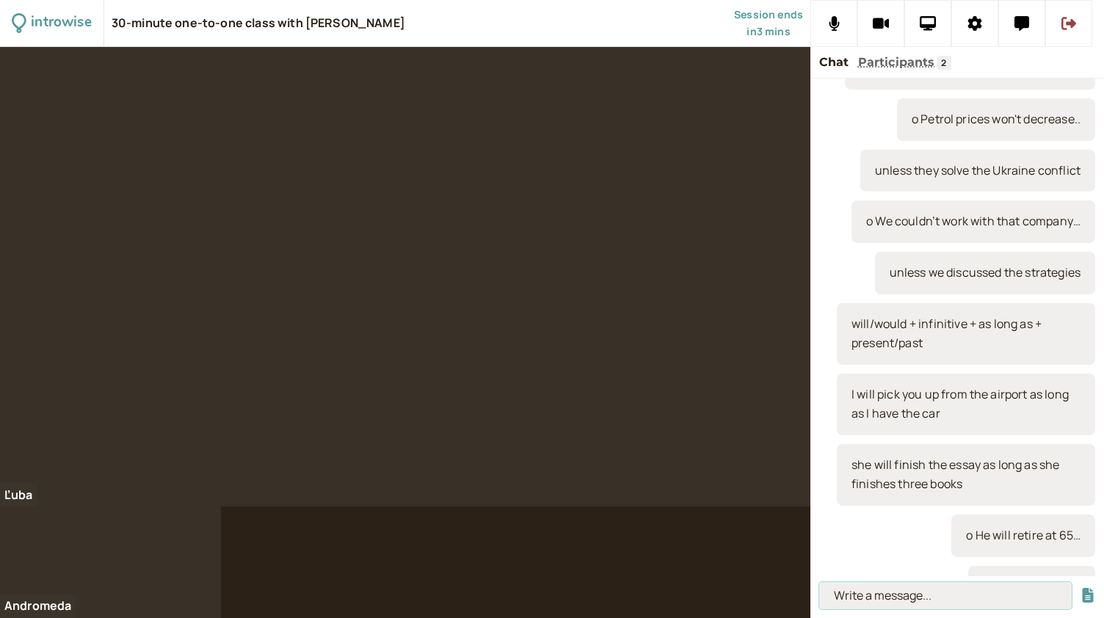
scroll to position [1913, 0]
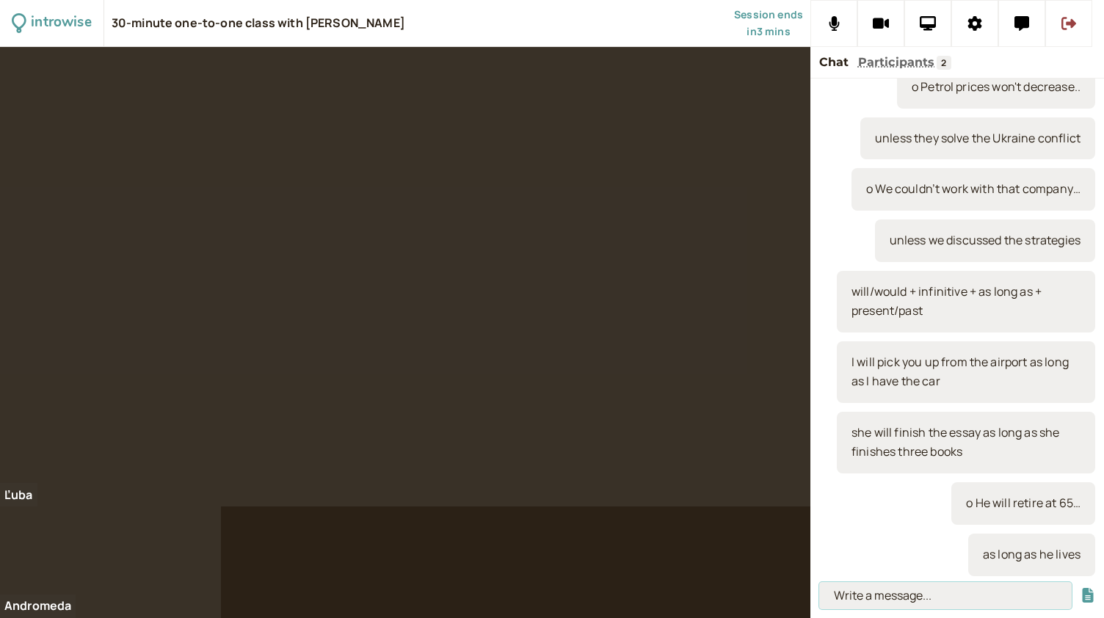
paste input "o She would learn to play the piano…"
type input "o She would learn to play the piano…"
click at [1081, 588] on button "submit" at bounding box center [1088, 595] width 15 height 15
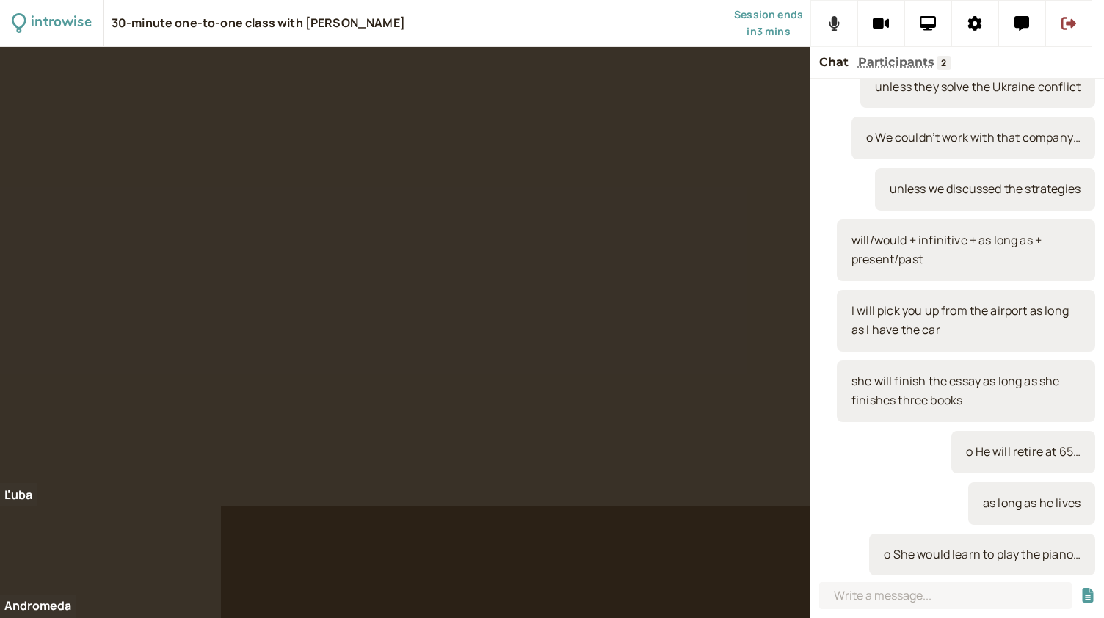
click at [830, 20] on icon at bounding box center [834, 23] width 11 height 15
click at [830, 20] on icon at bounding box center [833, 23] width 18 height 15
click at [967, 599] on input at bounding box center [945, 595] width 253 height 27
type input "as long as she practiced every day"
click at [1081, 588] on button "submit" at bounding box center [1088, 595] width 15 height 15
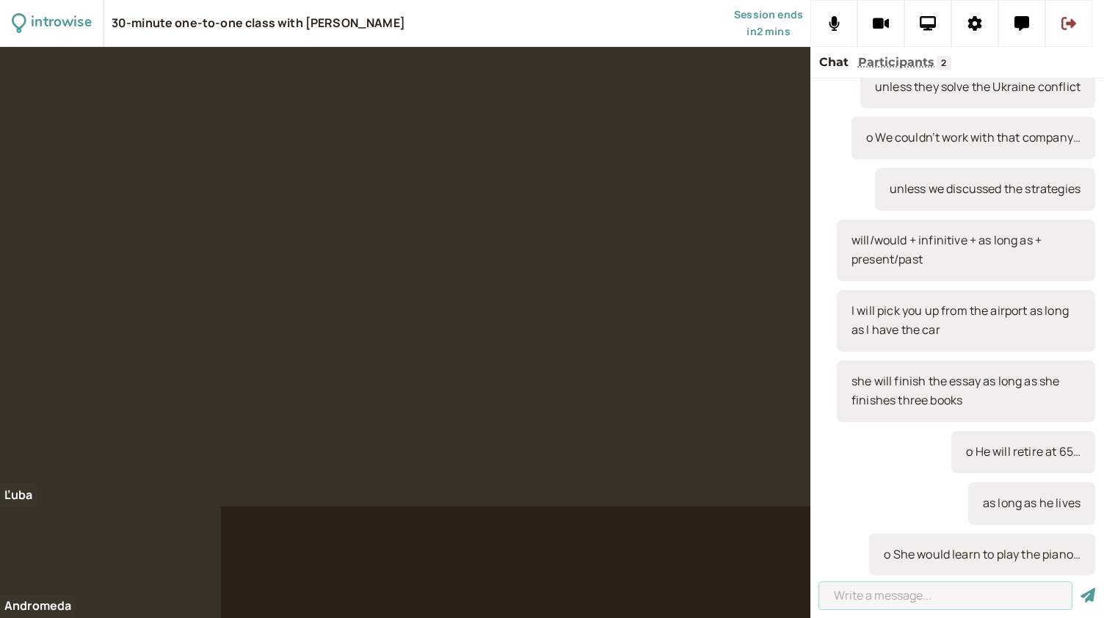
scroll to position [2016, 0]
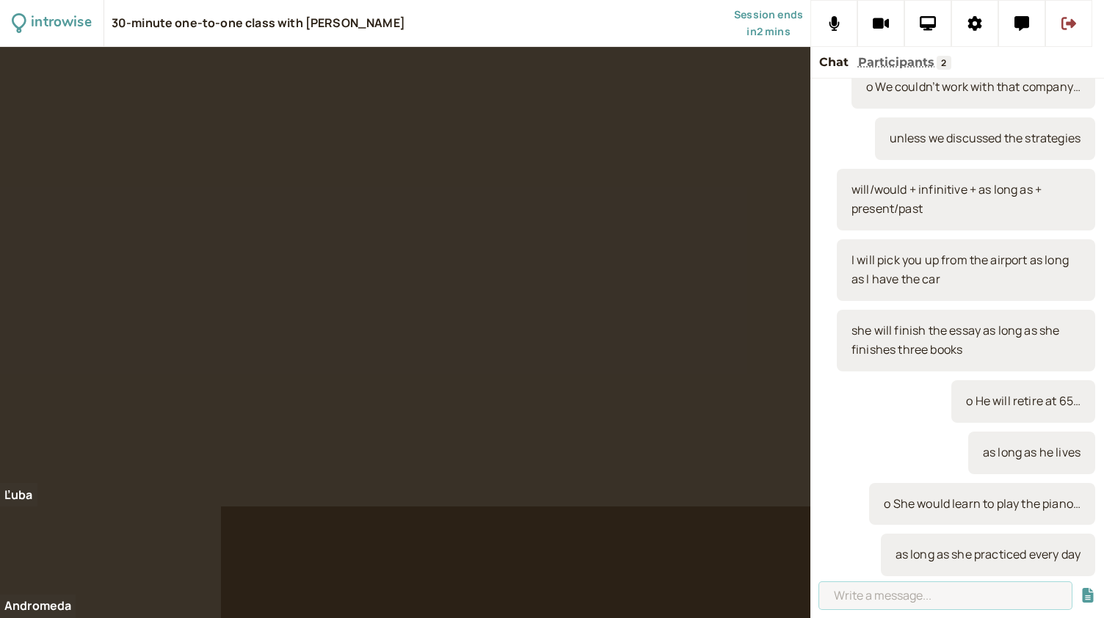
paste input "o we will deliver this project on time..."
type input "o we will deliver this project on time..."
click at [1081, 588] on button "submit" at bounding box center [1088, 595] width 15 height 15
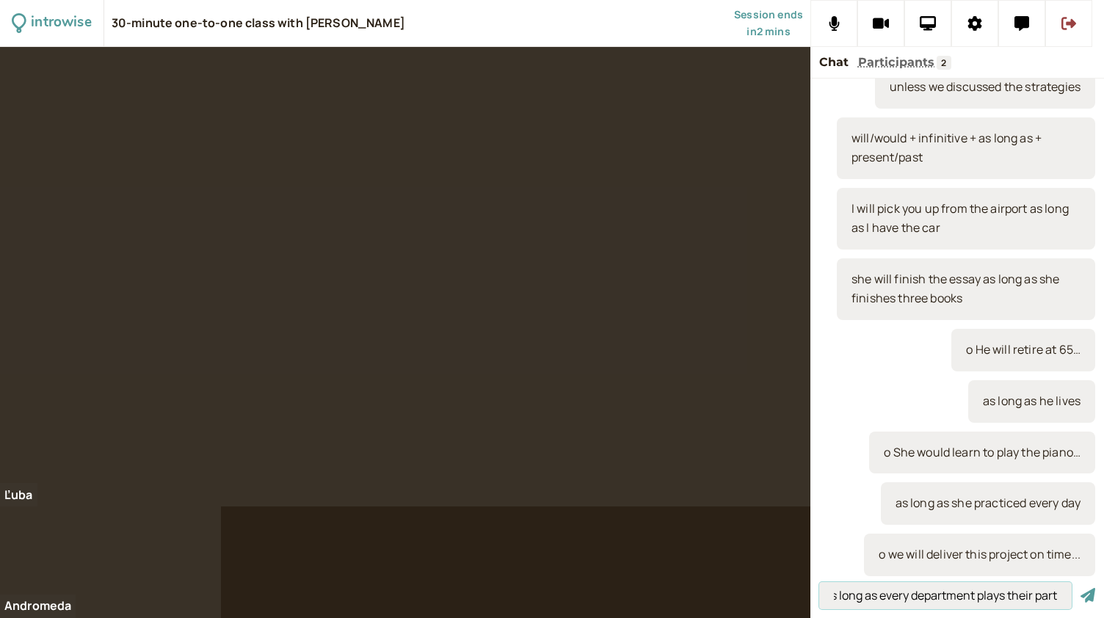
scroll to position [0, 15]
type input "as long as every department plays their part"
click at [1081, 588] on button "submit" at bounding box center [1088, 595] width 15 height 15
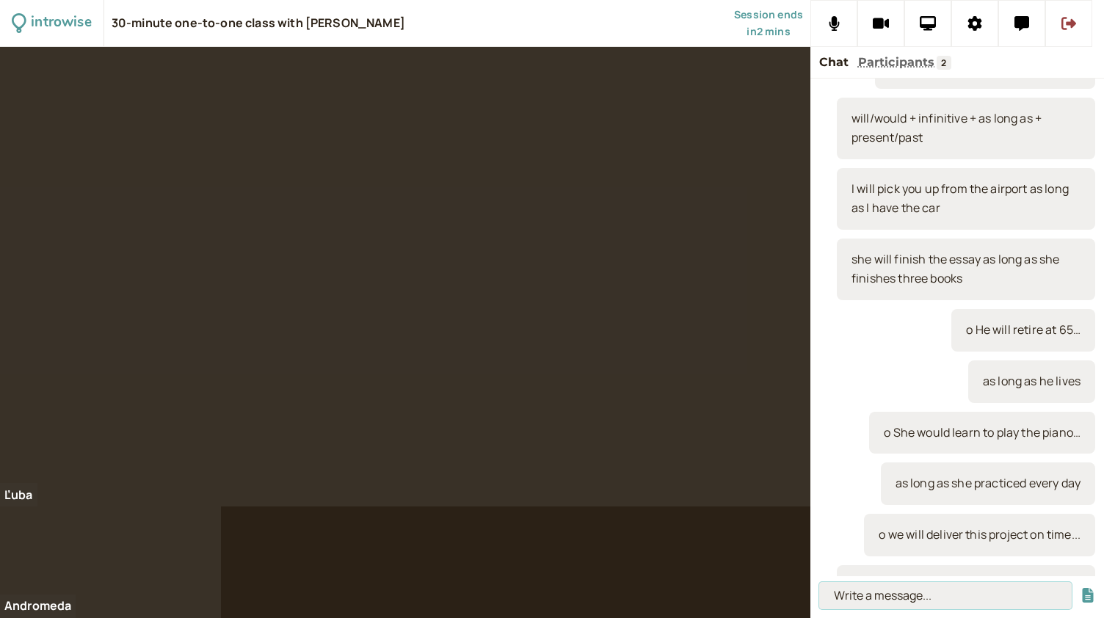
scroll to position [0, 0]
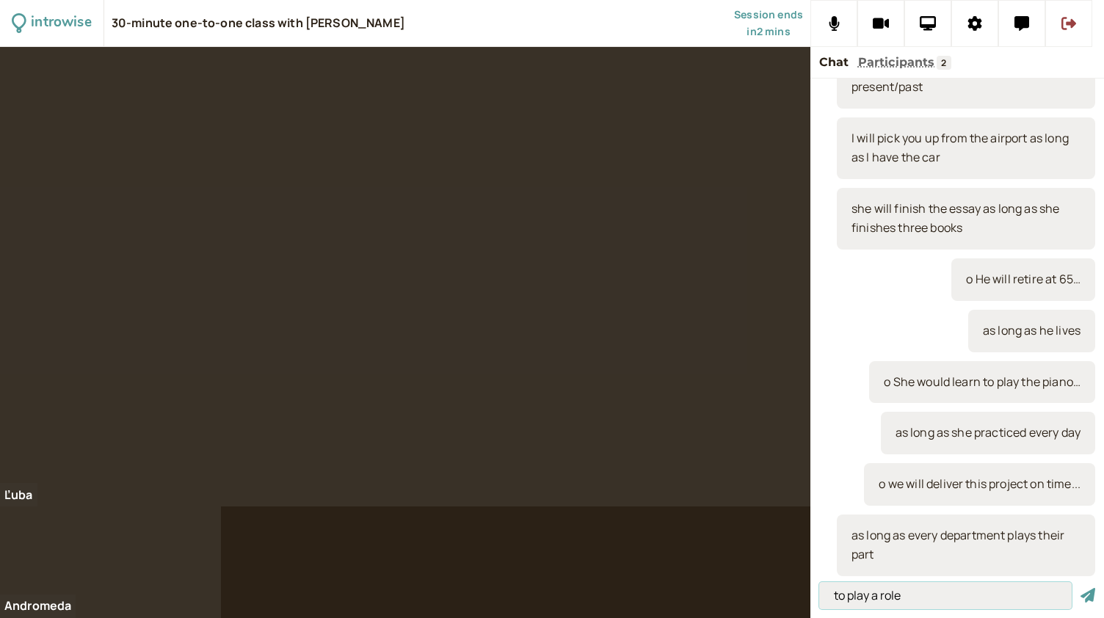
type input "to play a role"
click at [1081, 588] on button "submit" at bounding box center [1088, 595] width 15 height 15
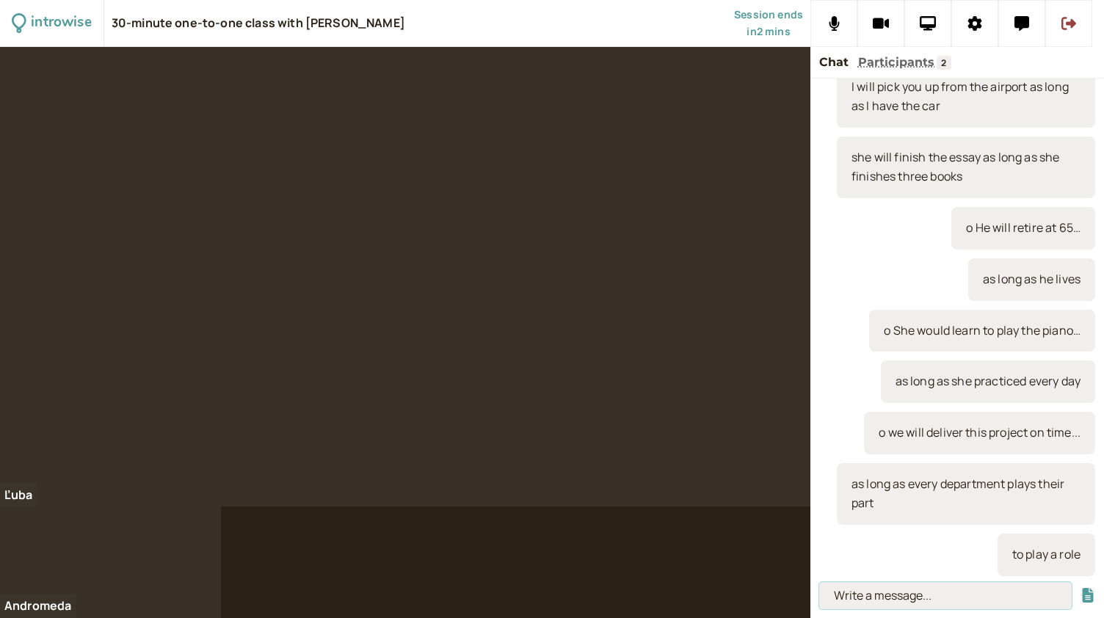
click at [932, 599] on input at bounding box center [945, 595] width 253 height 27
paste input "o They would move house…"
type input "o They would move house…"
click at [1081, 588] on button "submit" at bounding box center [1088, 595] width 15 height 15
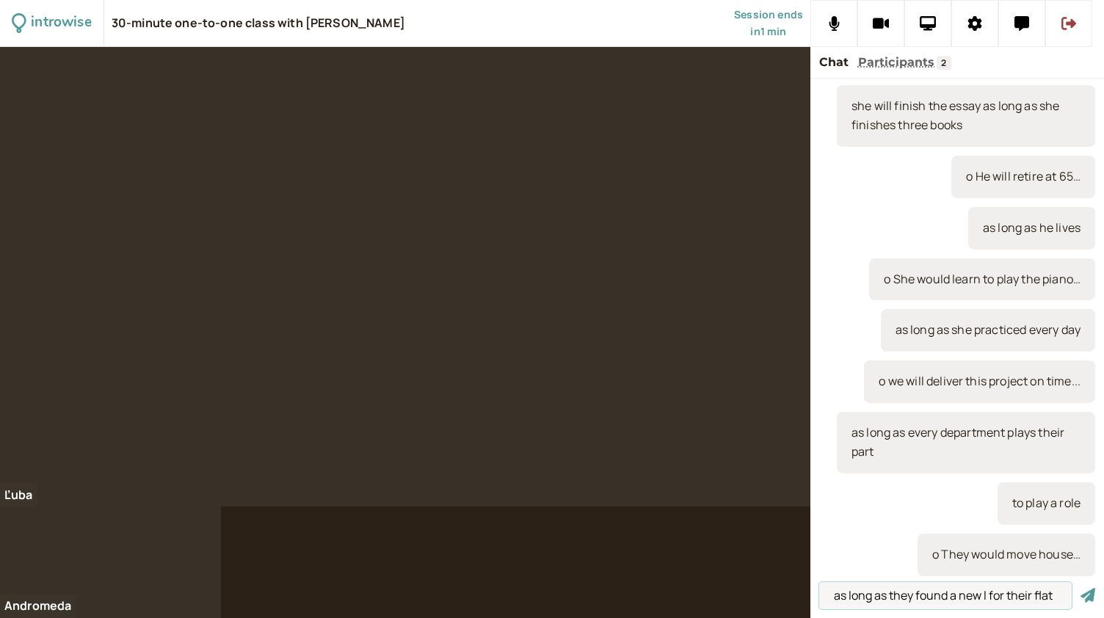
scroll to position [0, 0]
type input "as long as they found a new tenant for their flat"
click at [1081, 588] on button "submit" at bounding box center [1088, 595] width 15 height 15
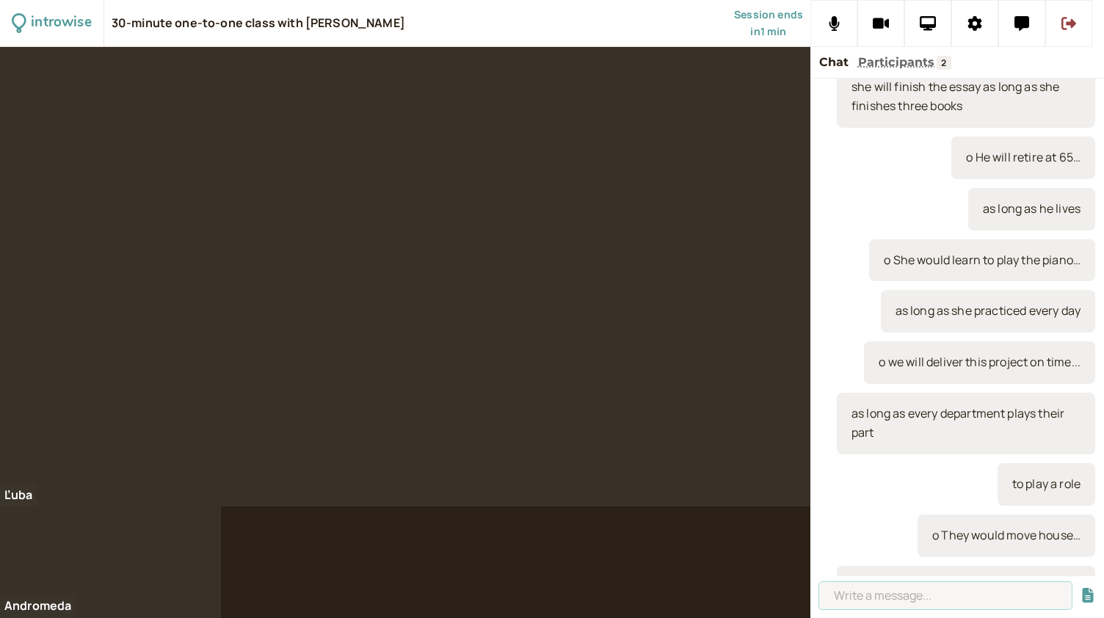
scroll to position [2310, 0]
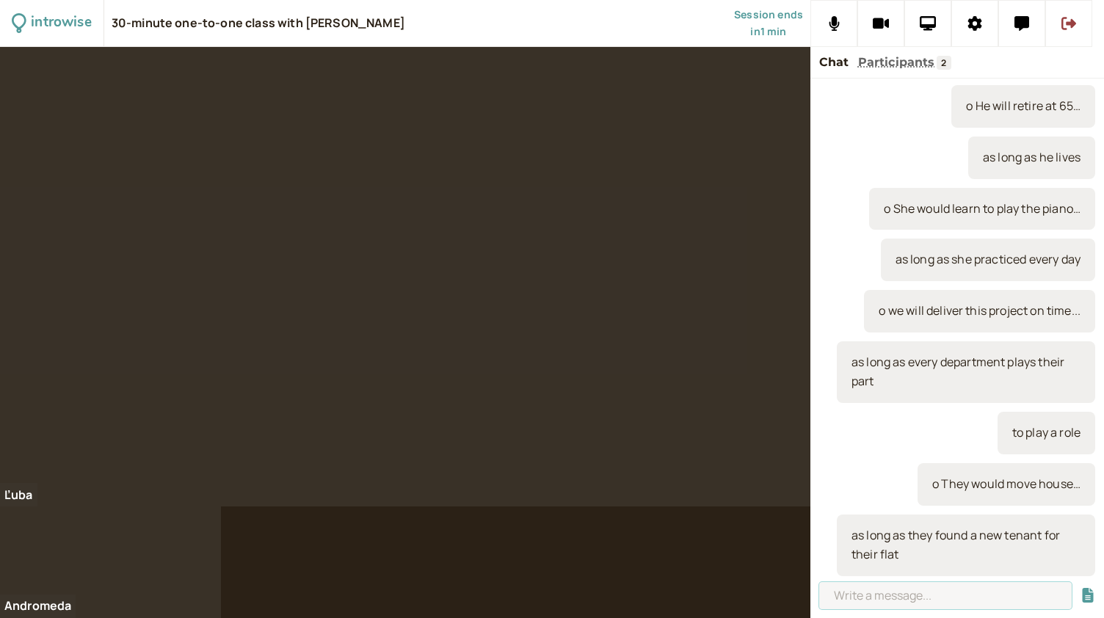
paste input "o There won’t be too many issues…"
type input "o There won’t be too many issues…"
click at [1081, 588] on button "submit" at bounding box center [1088, 595] width 15 height 15
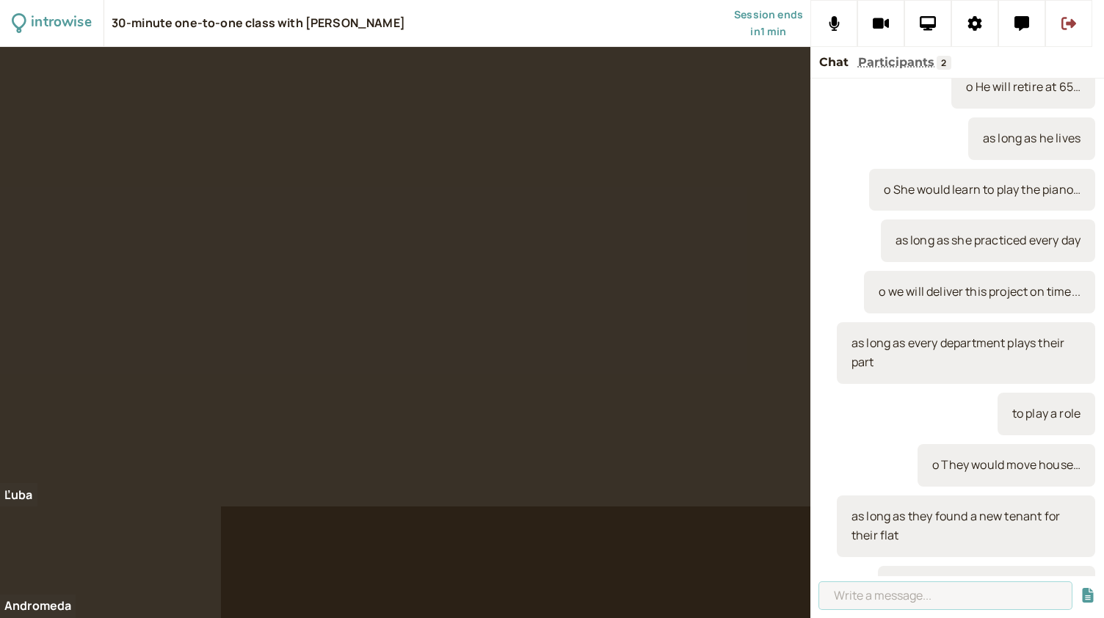
scroll to position [2362, 0]
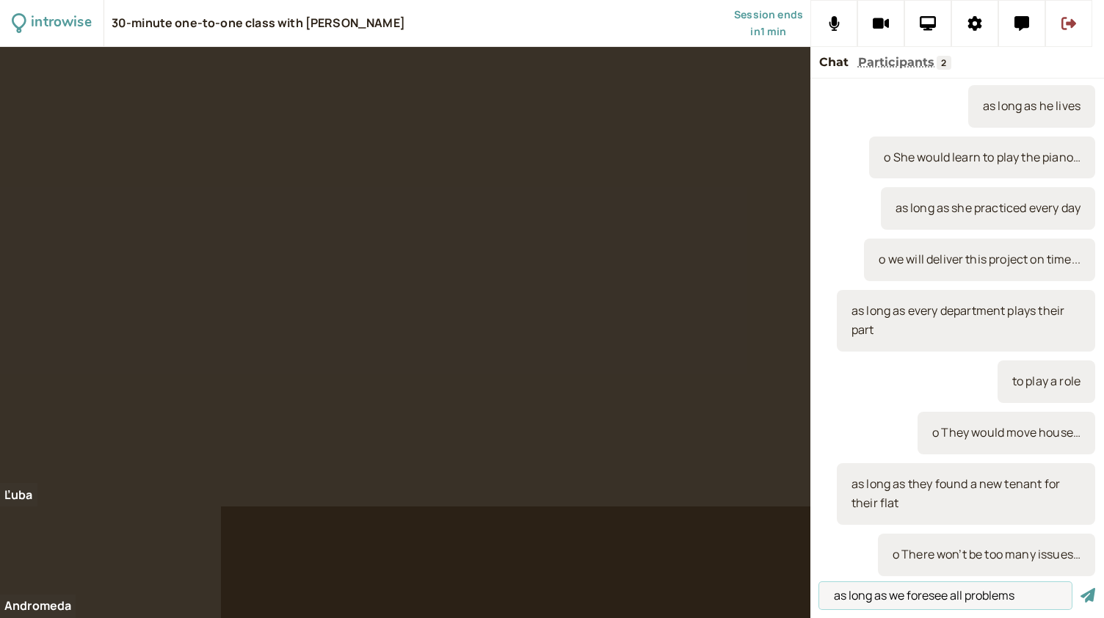
type input "as long as we foresee all problems"
click at [1081, 588] on button "submit" at bounding box center [1088, 595] width 15 height 15
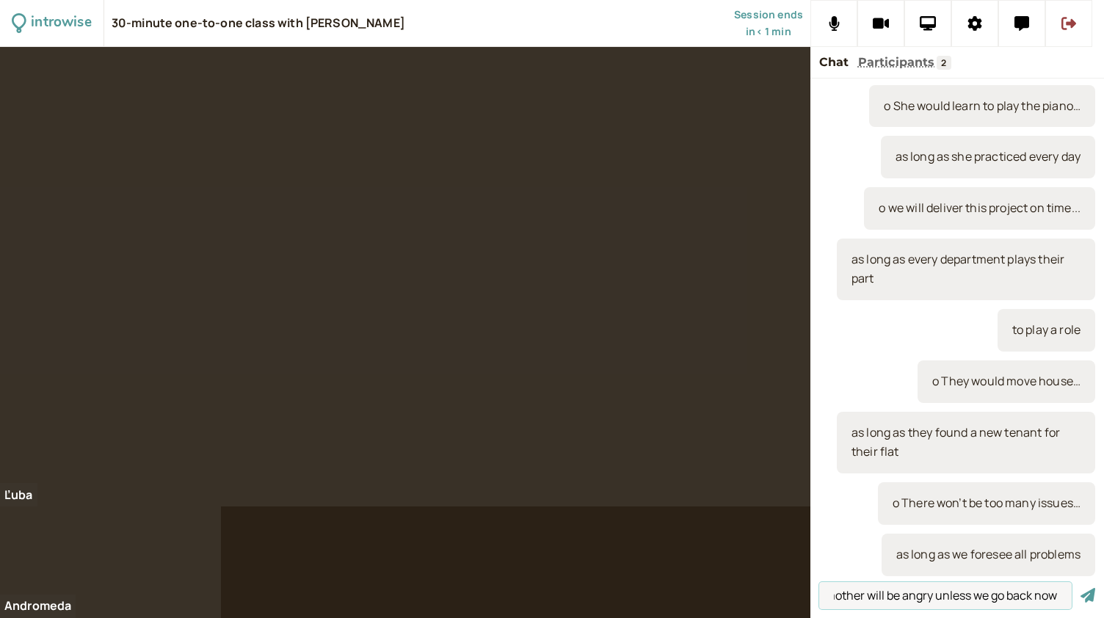
scroll to position [0, 13]
type input "mother will be angry unless we go back now"
click at [1081, 588] on button "submit" at bounding box center [1088, 595] width 15 height 15
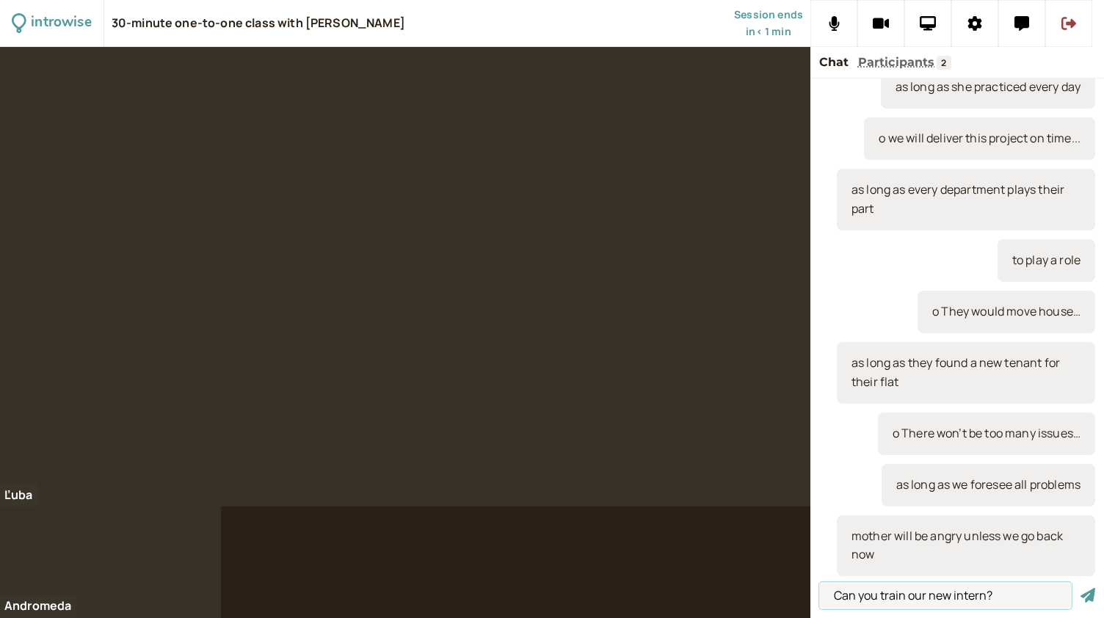
type input "Can you train our new intern?"
click at [1081, 588] on button "submit" at bounding box center [1088, 595] width 15 height 15
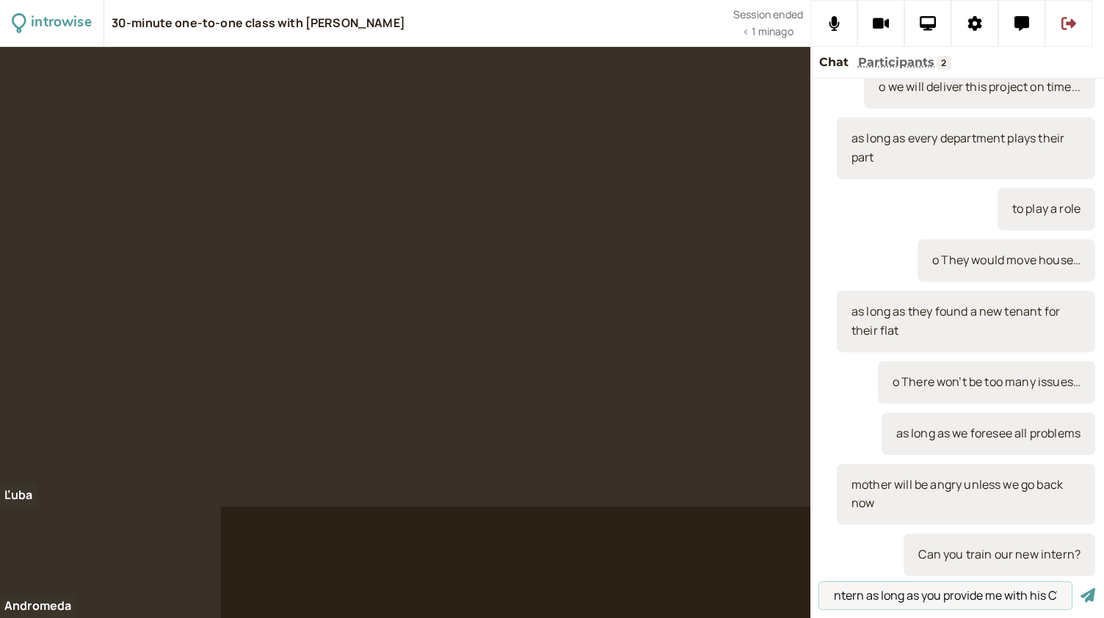
scroll to position [0, 108]
type input "I will train our new intern as long as you provide me with his CV"
click at [1081, 588] on button "submit" at bounding box center [1088, 595] width 15 height 15
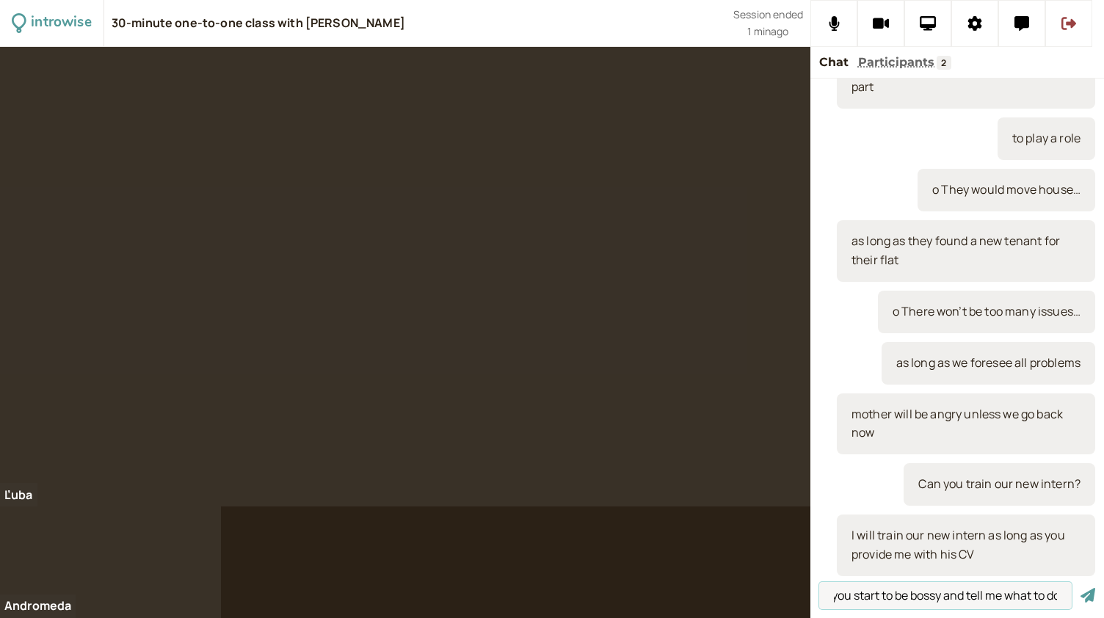
scroll to position [0, 162]
type input "I'll train or new intern unless you start to be bossy and tell me what to do"
click at [1081, 588] on button "submit" at bounding box center [1088, 595] width 15 height 15
